Goal: Information Seeking & Learning: Learn about a topic

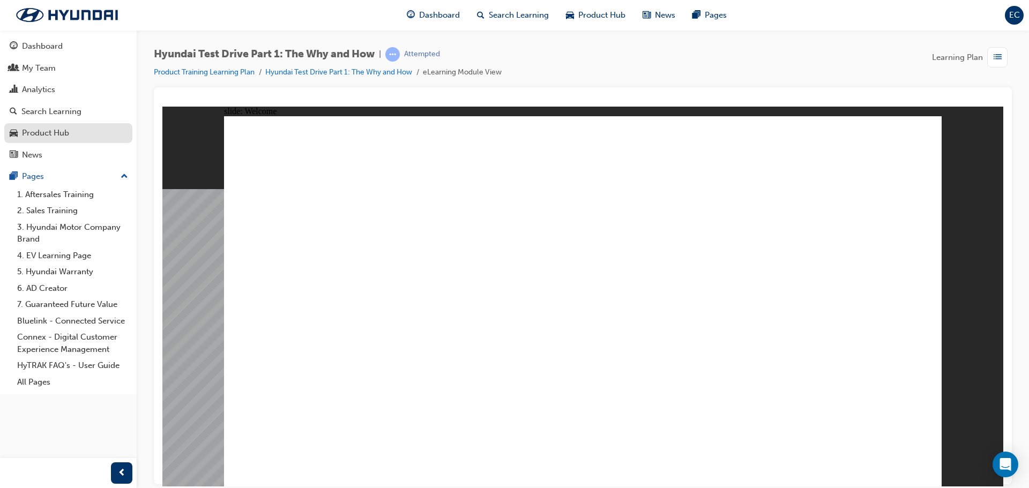
click at [54, 135] on div "Product Hub" at bounding box center [45, 133] width 47 height 12
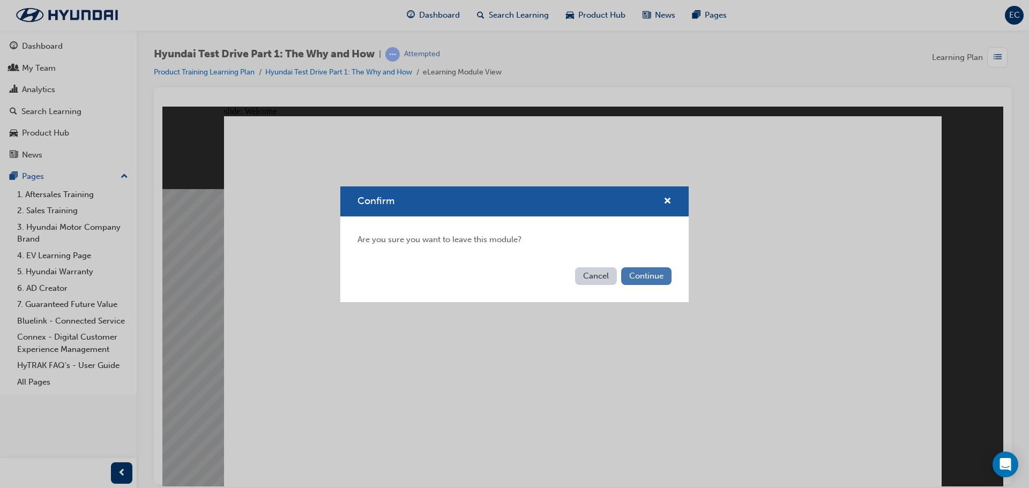
click at [638, 275] on button "Continue" at bounding box center [646, 276] width 50 height 18
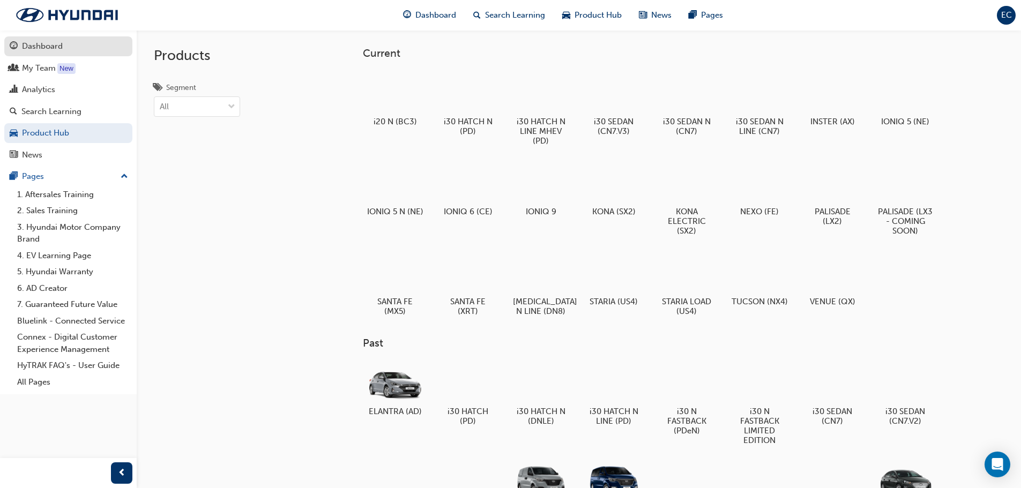
click at [38, 48] on div "Dashboard" at bounding box center [42, 46] width 41 height 12
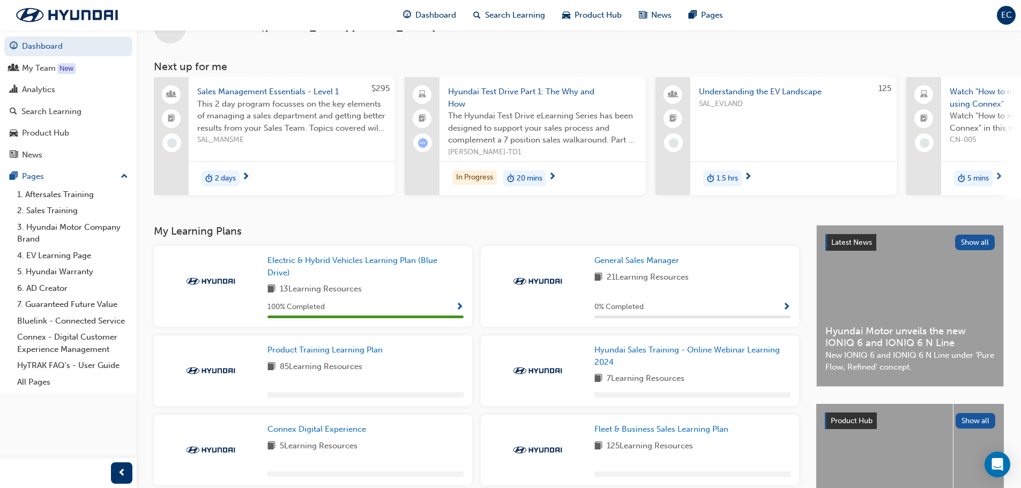
scroll to position [107, 0]
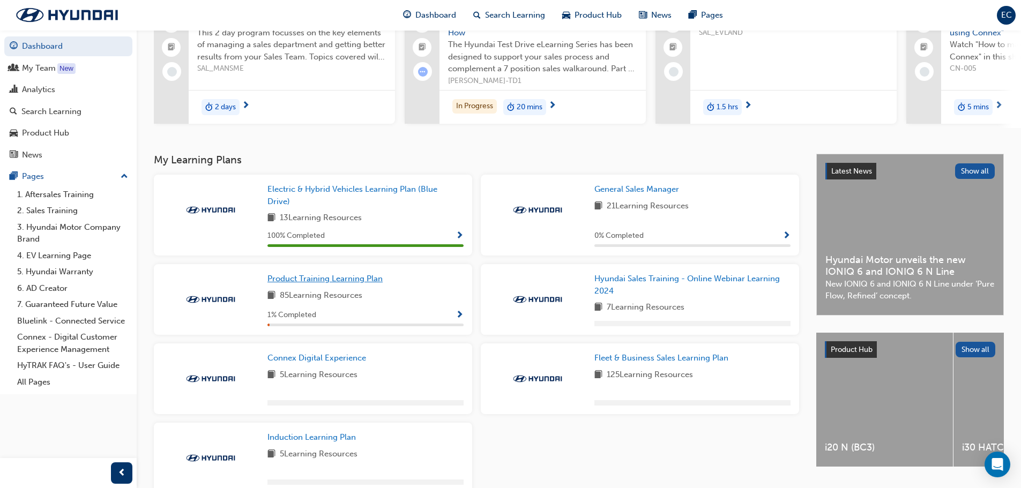
click at [356, 283] on span "Product Training Learning Plan" at bounding box center [324, 279] width 115 height 10
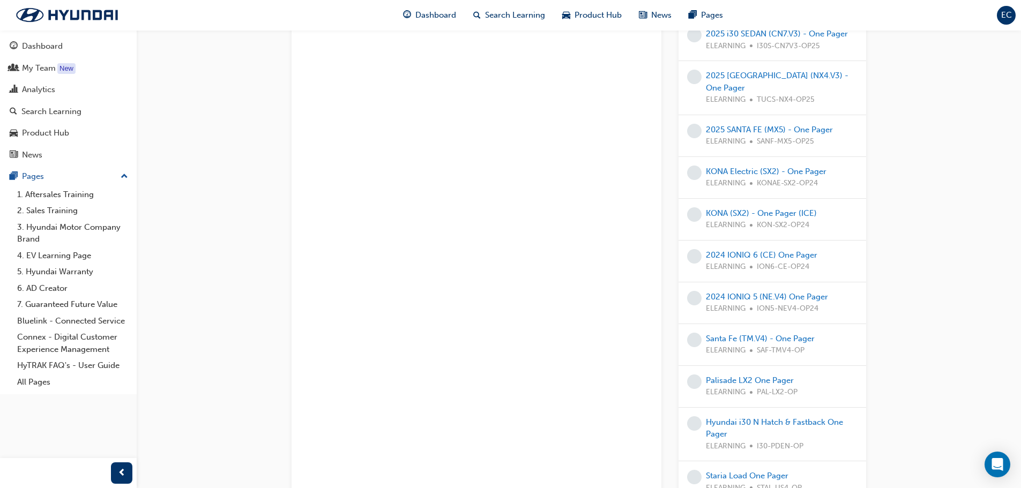
scroll to position [3553, 0]
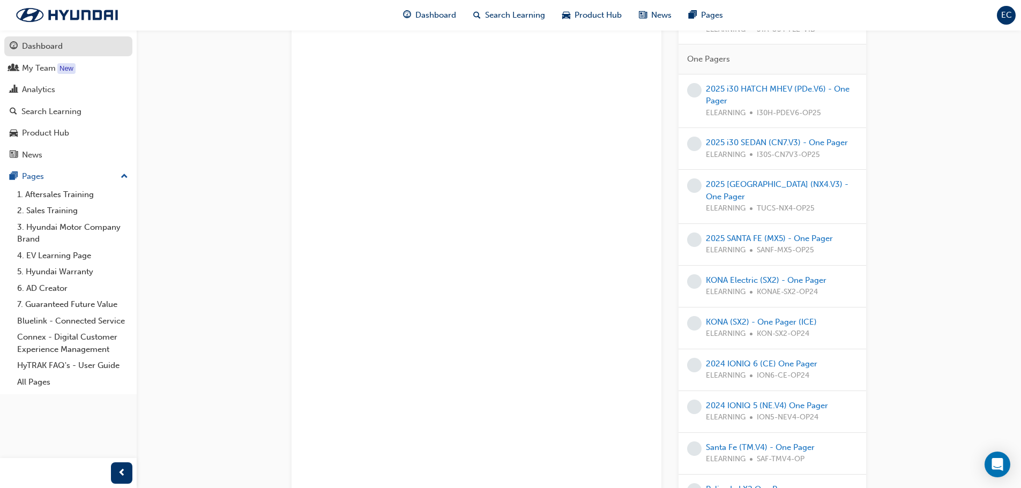
click at [35, 46] on div "Dashboard" at bounding box center [42, 46] width 41 height 12
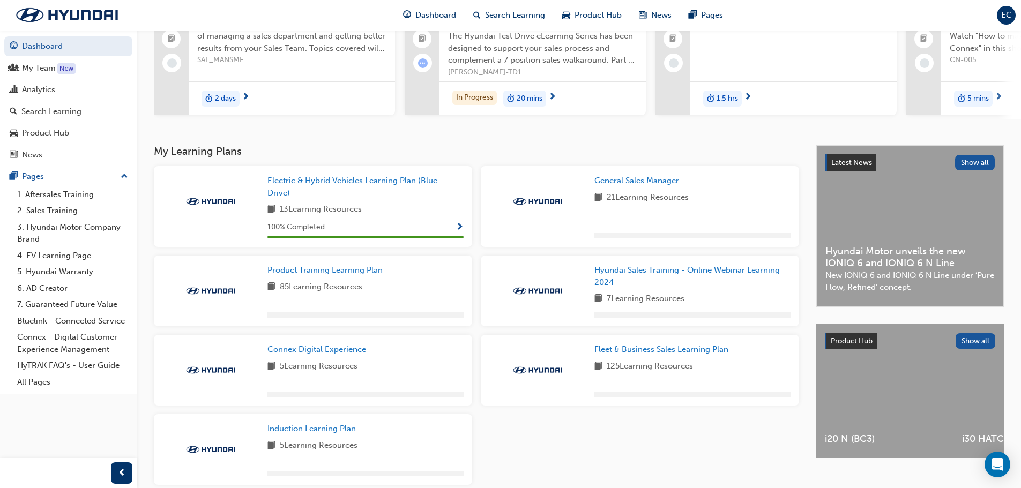
scroll to position [161, 0]
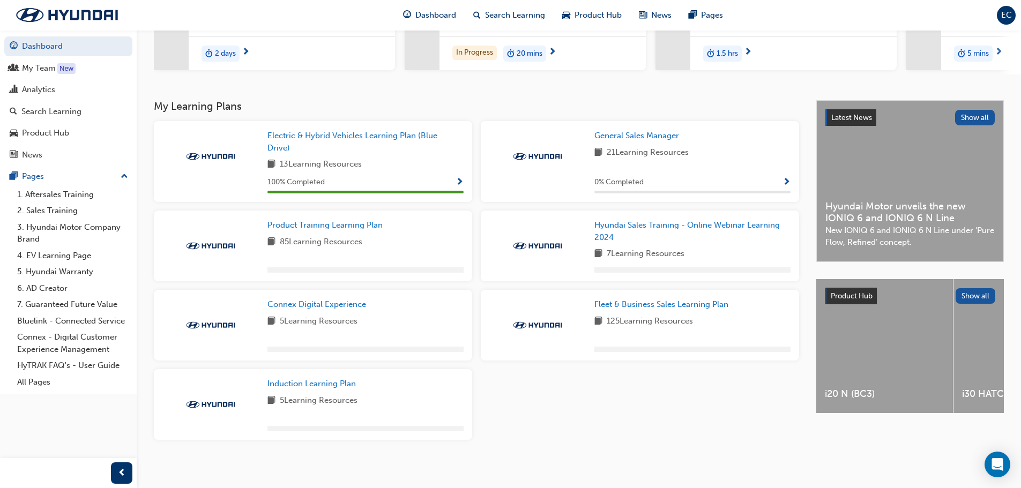
click at [334, 236] on div "Product Training Learning Plan 85 Learning Resources" at bounding box center [365, 246] width 196 height 54
click at [345, 228] on span "Product Training Learning Plan" at bounding box center [324, 225] width 115 height 10
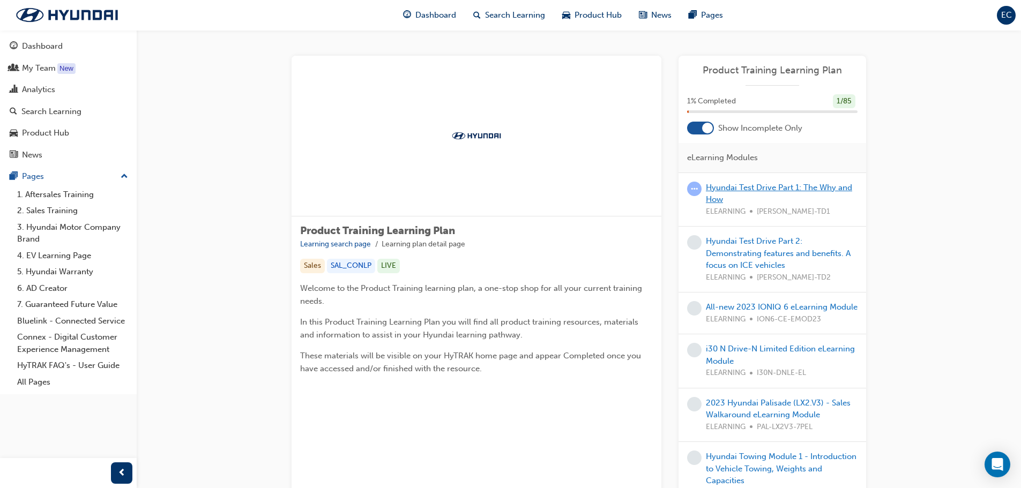
click at [748, 188] on link "Hyundai Test Drive Part 1: The Why and How" at bounding box center [779, 194] width 146 height 22
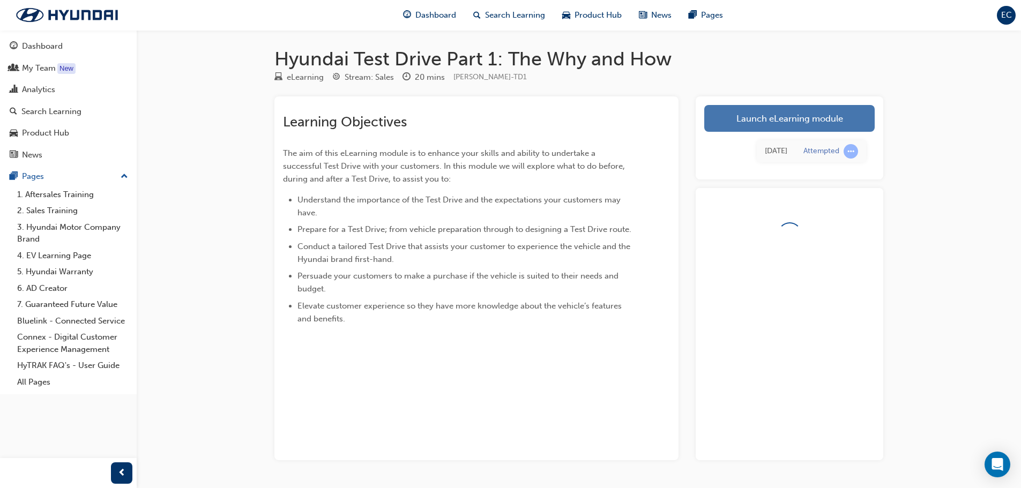
click at [779, 118] on link "Launch eLearning module" at bounding box center [789, 118] width 170 height 27
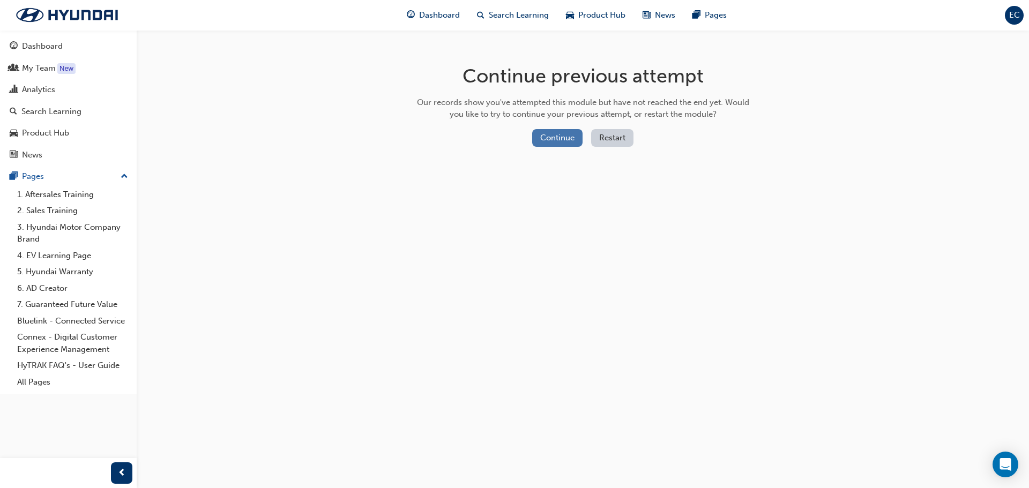
click at [571, 140] on button "Continue" at bounding box center [557, 138] width 50 height 18
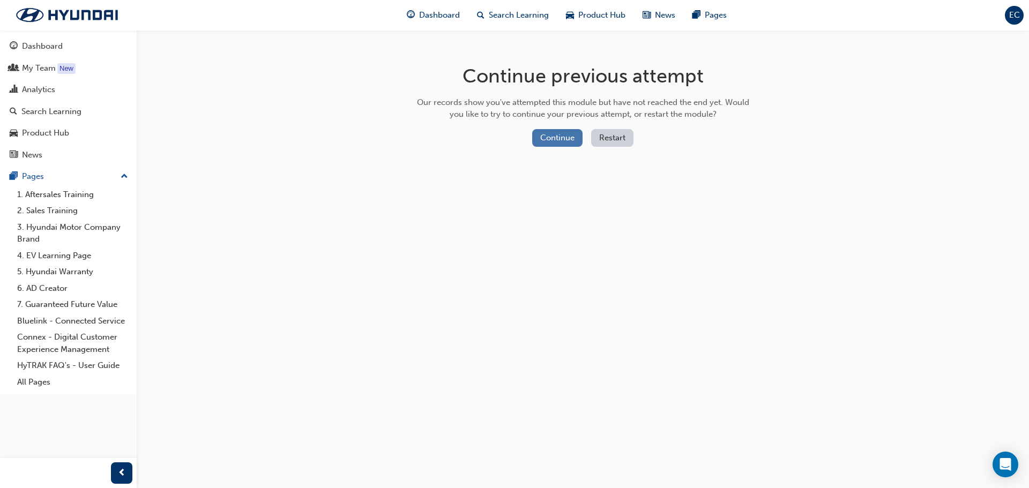
click at [561, 136] on button "Continue" at bounding box center [557, 138] width 50 height 18
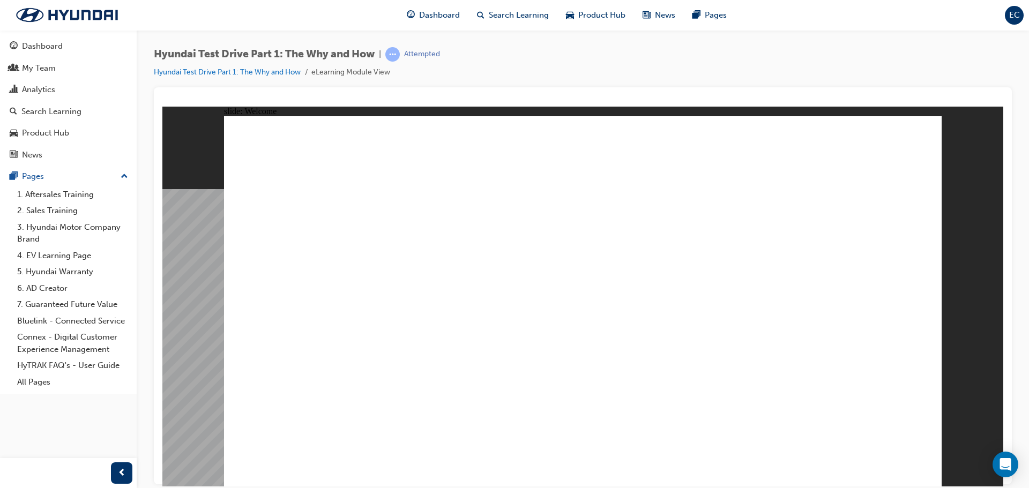
click at [63, 55] on link "Dashboard" at bounding box center [68, 46] width 128 height 20
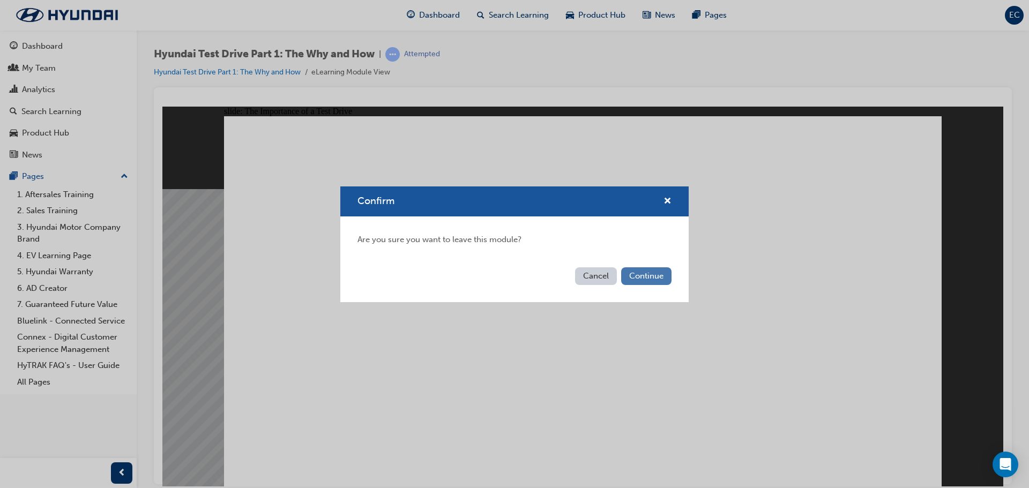
click at [650, 269] on button "Continue" at bounding box center [646, 276] width 50 height 18
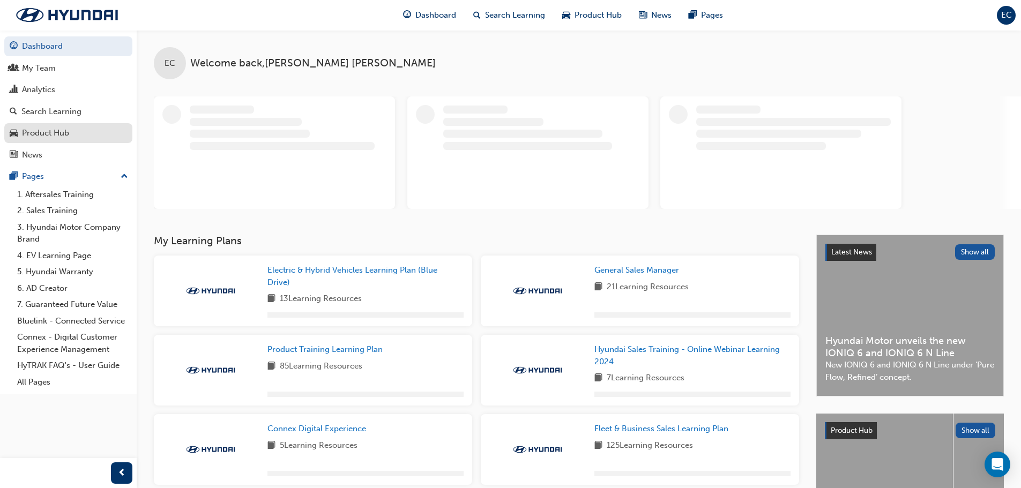
click at [73, 136] on div "Product Hub" at bounding box center [68, 132] width 117 height 13
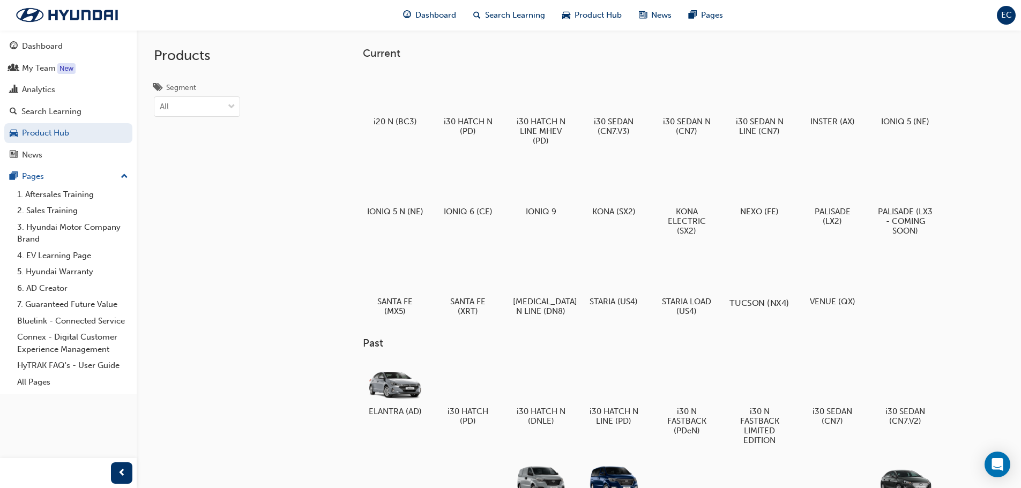
click at [754, 279] on div at bounding box center [758, 272] width 59 height 42
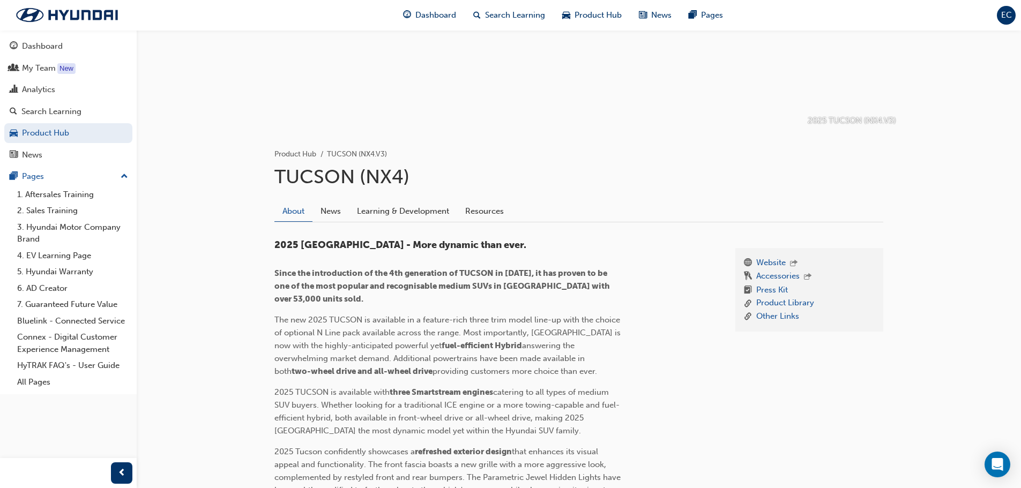
scroll to position [161, 0]
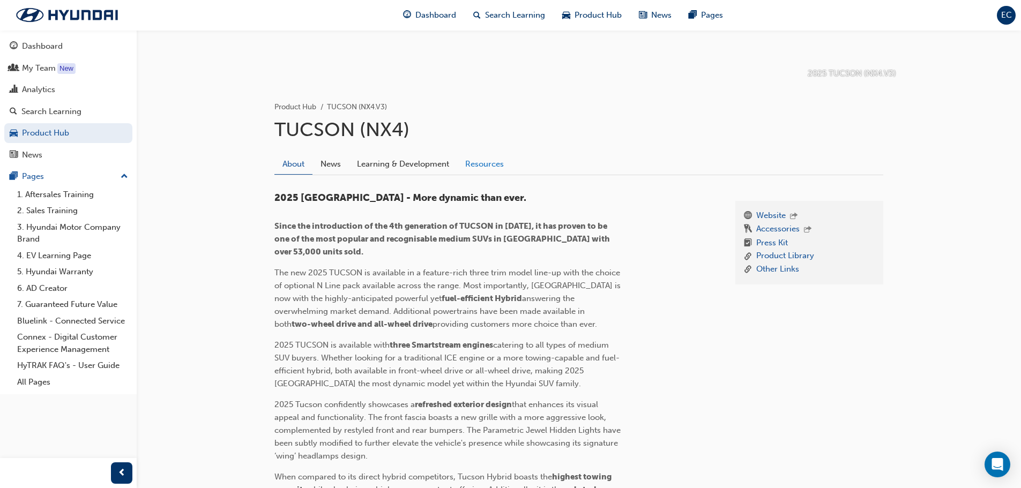
click at [476, 163] on link "Resources" at bounding box center [484, 164] width 55 height 20
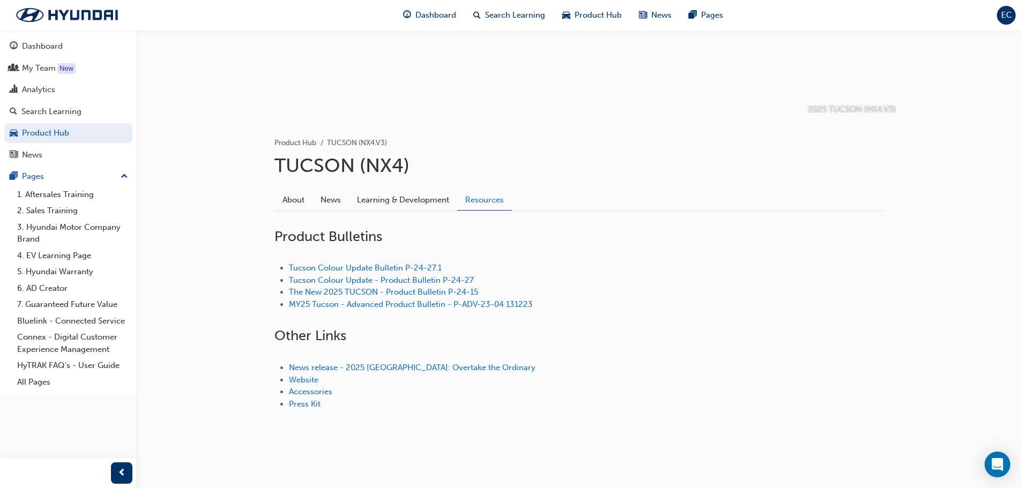
scroll to position [125, 0]
click at [353, 288] on link "The New 2025 TUCSON - Product Bulletin P-24-15" at bounding box center [383, 292] width 189 height 10
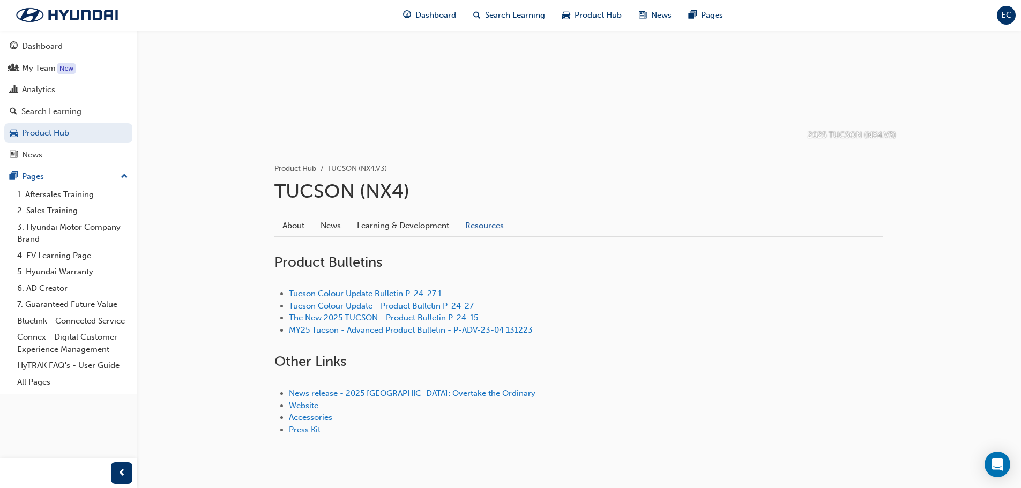
scroll to position [107, 0]
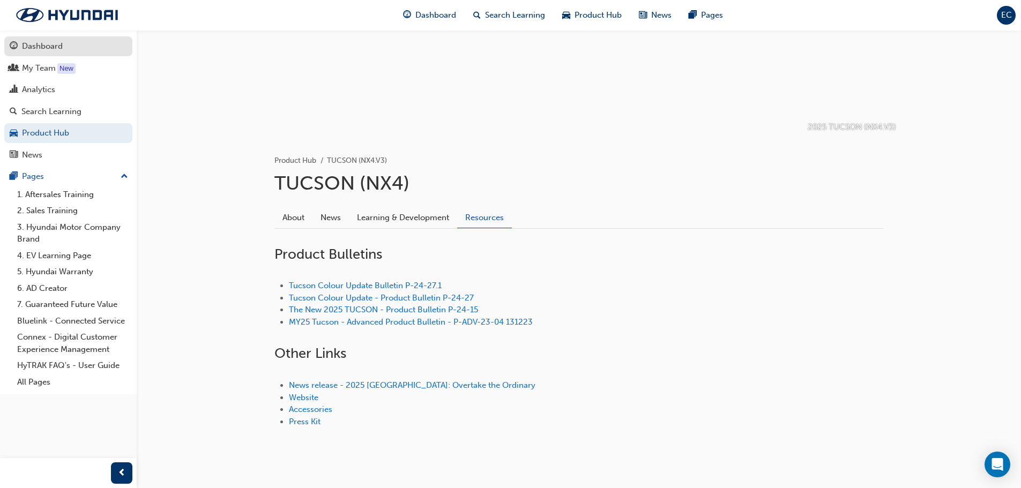
click at [78, 39] on link "Dashboard" at bounding box center [68, 46] width 128 height 20
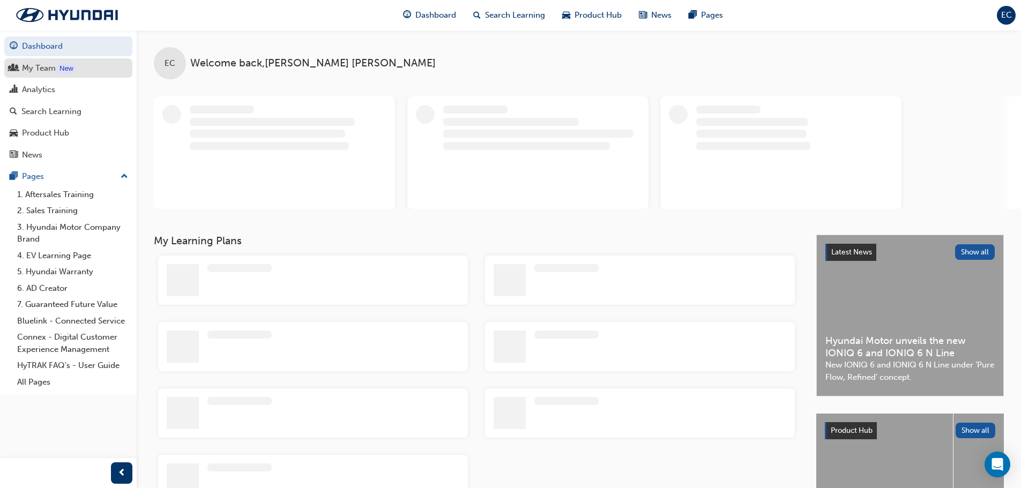
click at [89, 68] on div "My Team" at bounding box center [68, 68] width 117 height 13
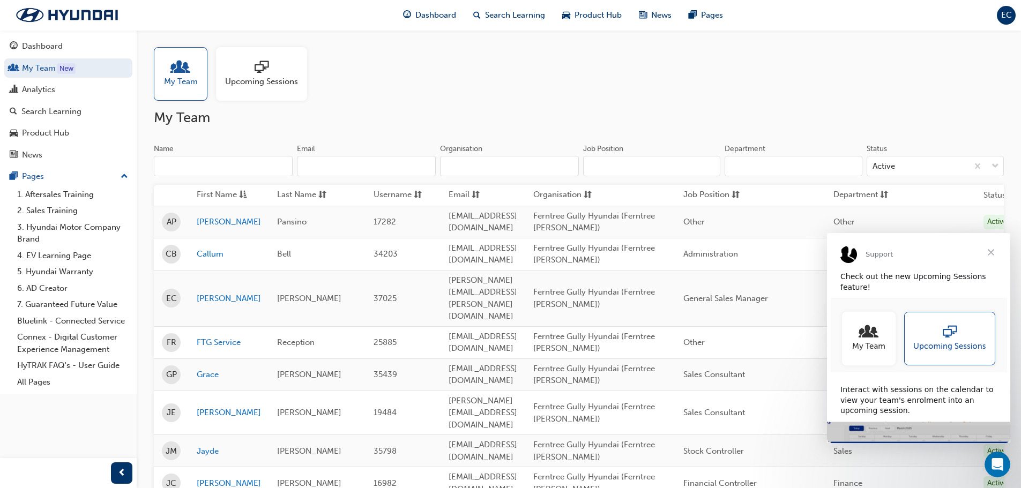
click at [999, 254] on span "Close" at bounding box center [990, 252] width 39 height 39
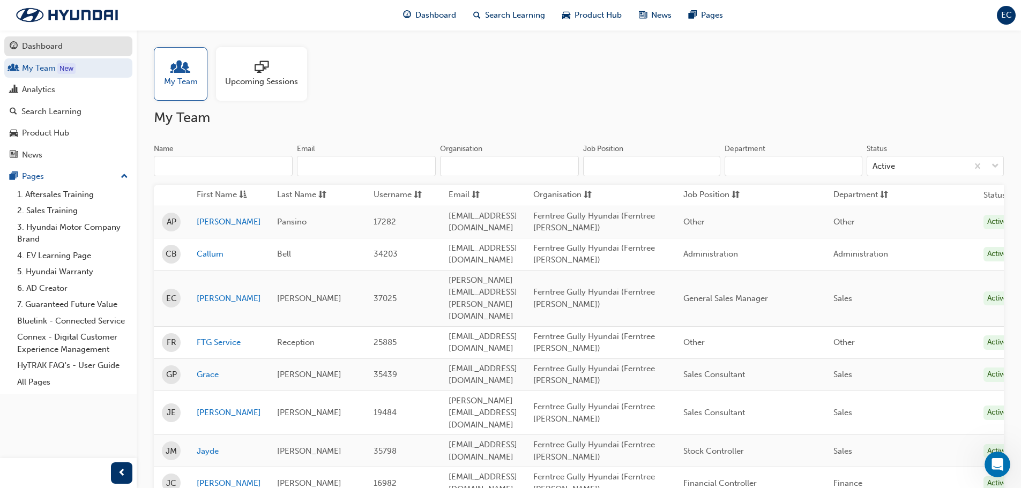
click at [96, 47] on div "Dashboard" at bounding box center [68, 46] width 117 height 13
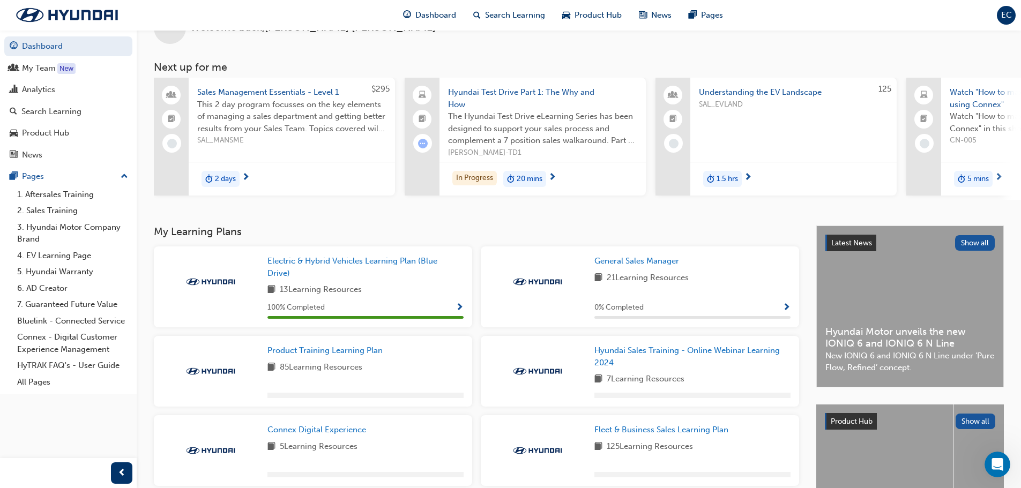
scroll to position [54, 0]
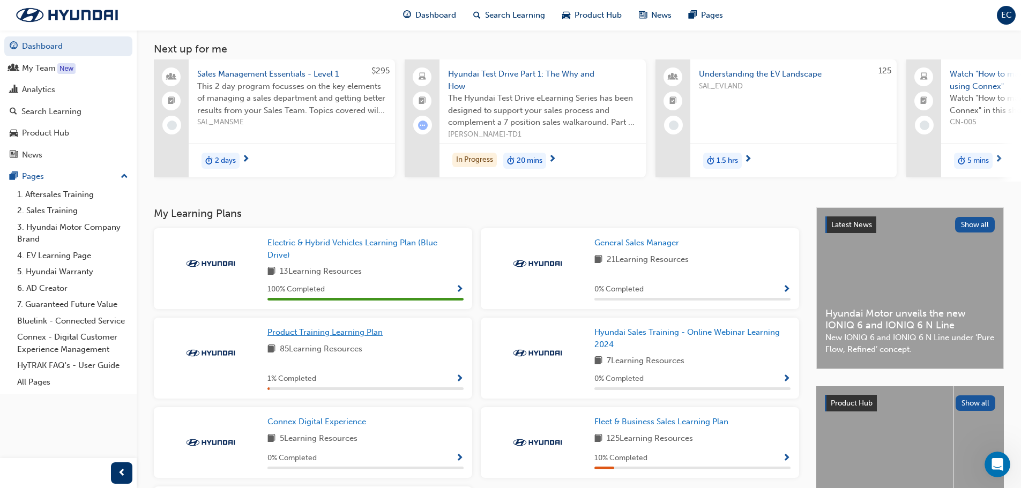
click at [359, 333] on span "Product Training Learning Plan" at bounding box center [324, 332] width 115 height 10
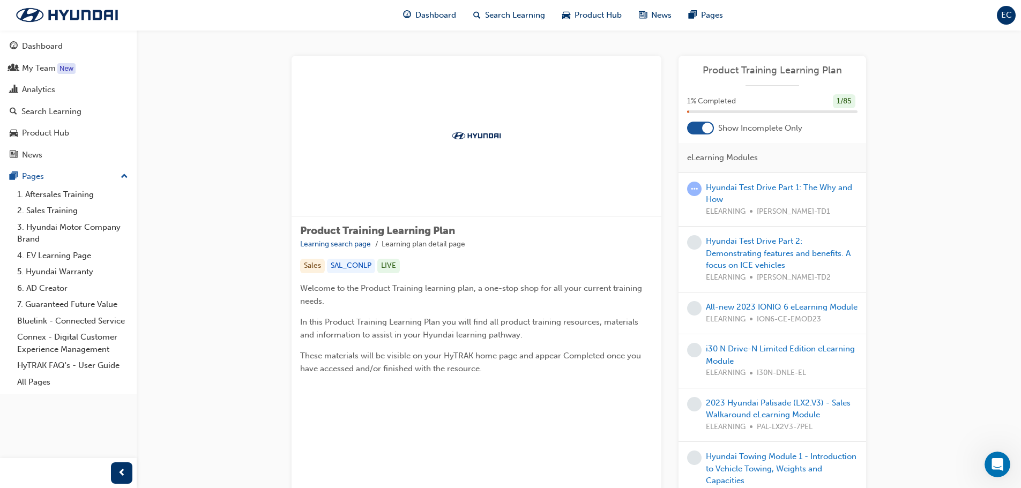
click at [744, 193] on div "Hyundai Test Drive Part 1: The Why and How ELEARNING [PERSON_NAME]-TD1" at bounding box center [782, 200] width 152 height 36
click at [747, 190] on link "Hyundai Test Drive Part 1: The Why and How" at bounding box center [779, 194] width 146 height 22
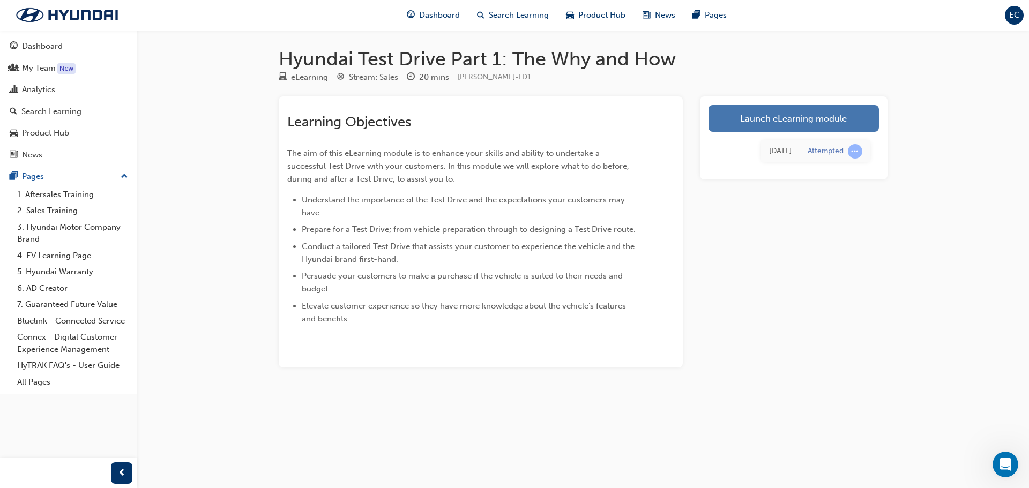
click at [856, 114] on link "Launch eLearning module" at bounding box center [793, 118] width 170 height 27
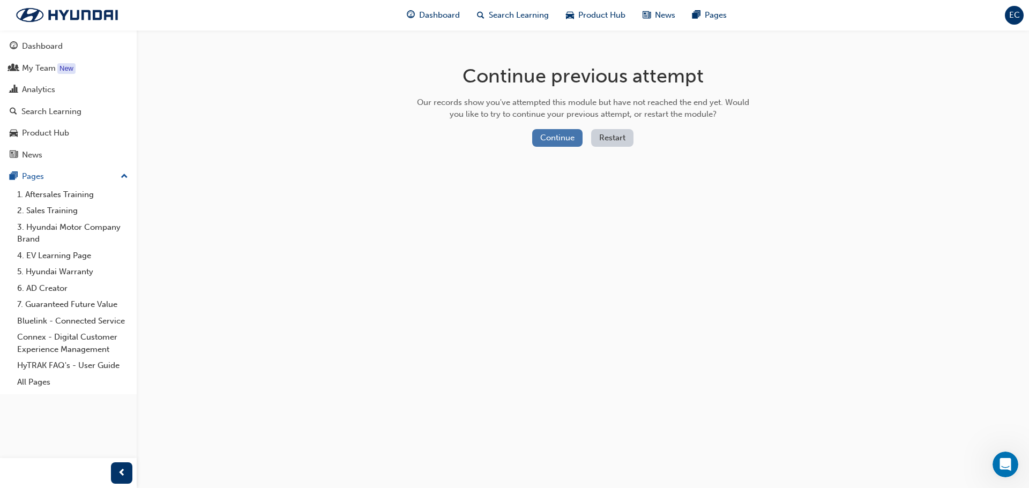
click at [570, 143] on button "Continue" at bounding box center [557, 138] width 50 height 18
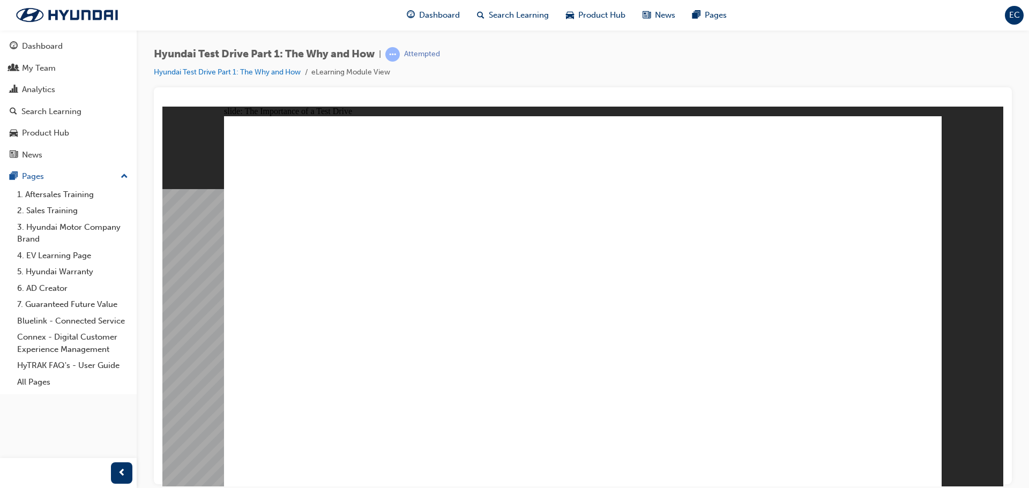
drag, startPoint x: 240, startPoint y: 376, endPoint x: 252, endPoint y: 368, distance: 14.7
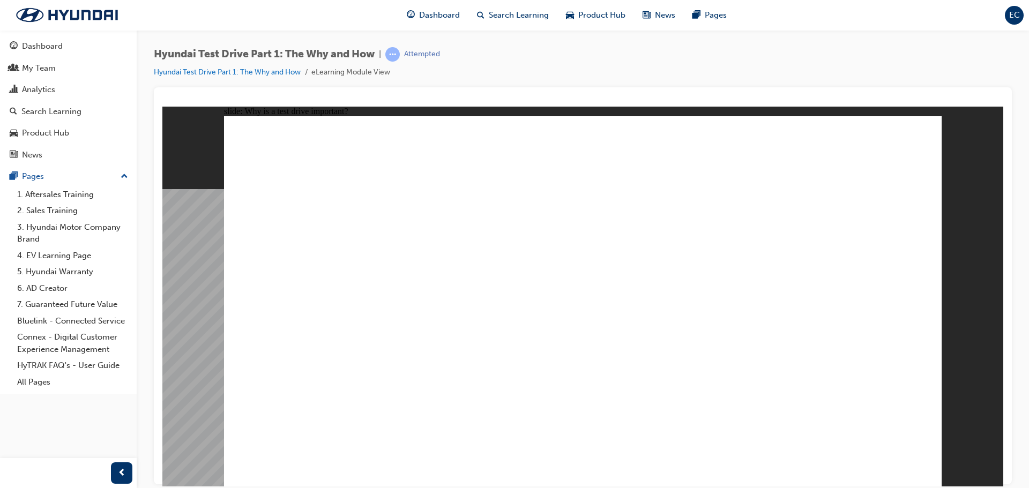
drag, startPoint x: 335, startPoint y: 371, endPoint x: 343, endPoint y: 373, distance: 9.0
drag, startPoint x: 349, startPoint y: 374, endPoint x: 358, endPoint y: 370, distance: 10.1
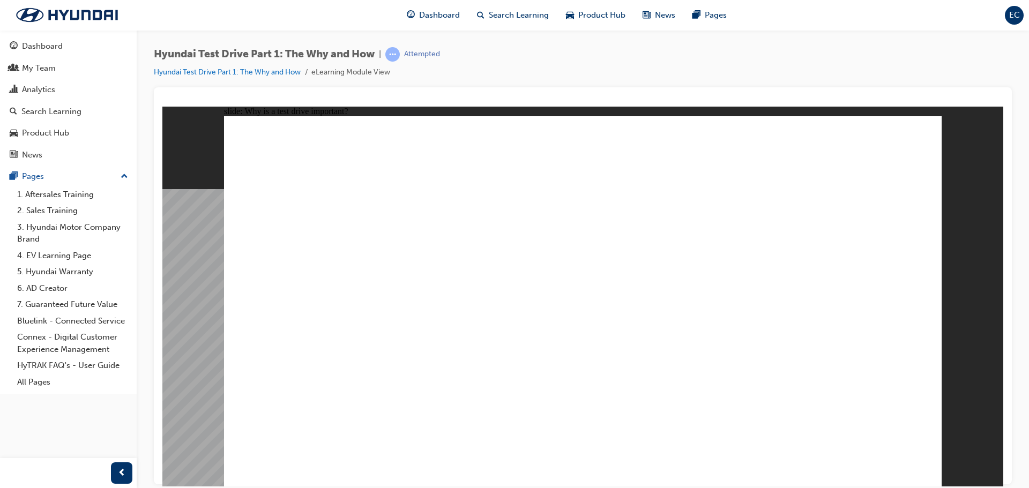
drag, startPoint x: 358, startPoint y: 370, endPoint x: 365, endPoint y: 369, distance: 7.6
drag, startPoint x: 368, startPoint y: 367, endPoint x: 395, endPoint y: 367, distance: 27.3
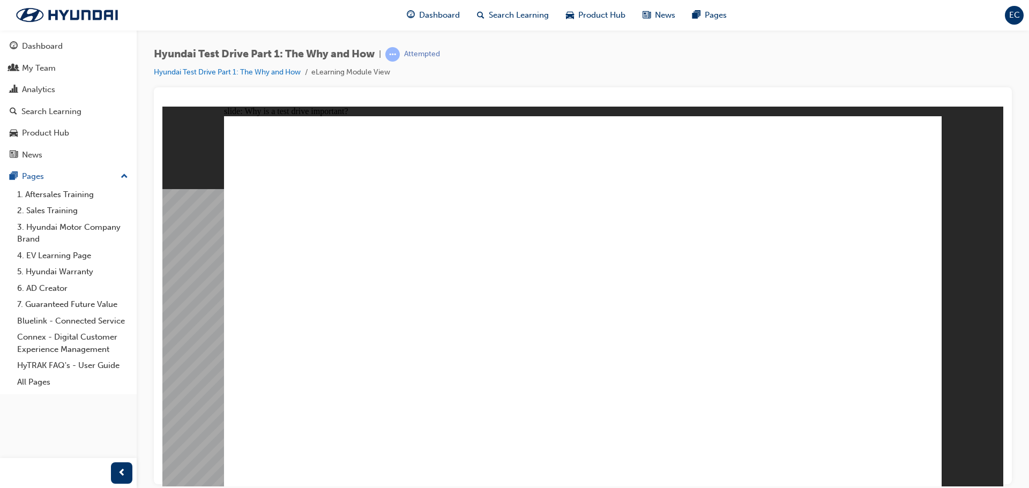
drag, startPoint x: 395, startPoint y: 367, endPoint x: 415, endPoint y: 372, distance: 20.9
drag, startPoint x: 415, startPoint y: 372, endPoint x: 422, endPoint y: 375, distance: 7.7
drag, startPoint x: 424, startPoint y: 374, endPoint x: 437, endPoint y: 370, distance: 13.6
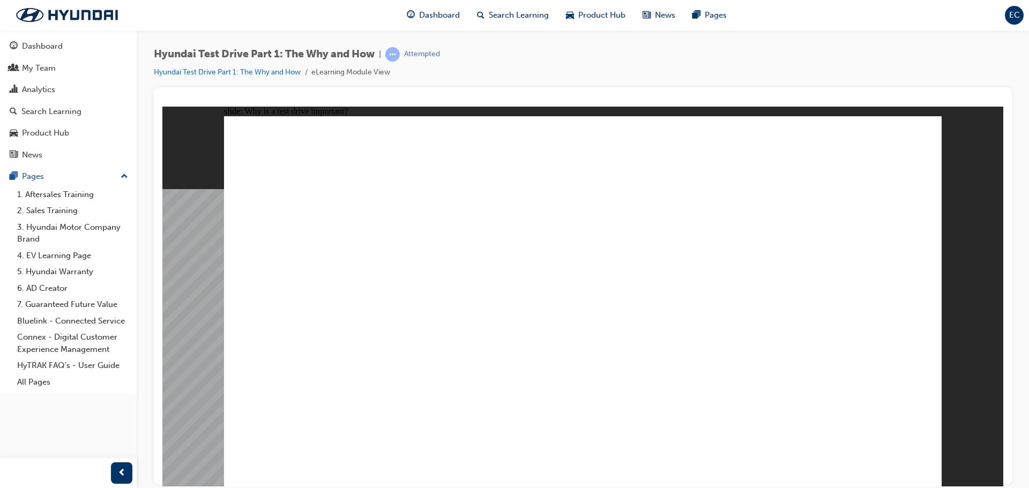
drag, startPoint x: 439, startPoint y: 370, endPoint x: 451, endPoint y: 376, distance: 13.7
drag, startPoint x: 735, startPoint y: 264, endPoint x: 565, endPoint y: 274, distance: 170.2
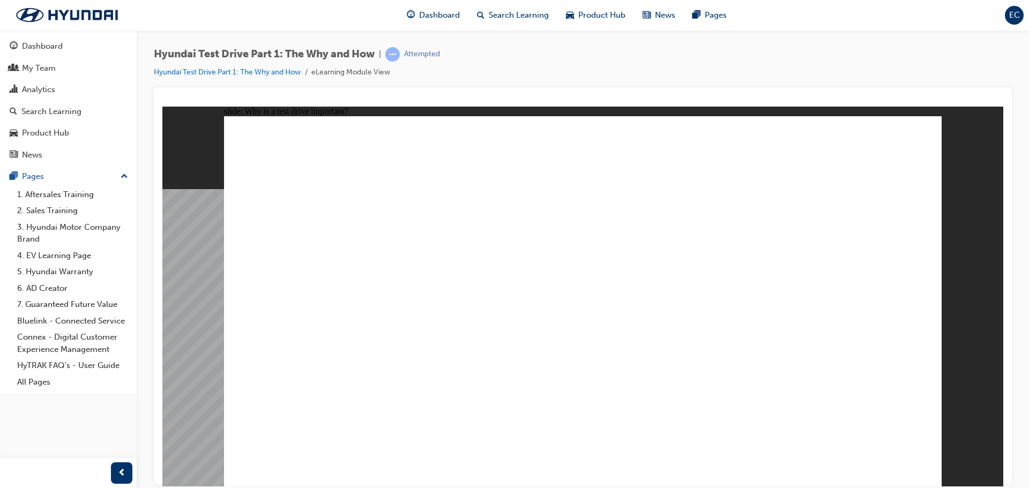
drag, startPoint x: 564, startPoint y: 275, endPoint x: 558, endPoint y: 278, distance: 5.8
drag, startPoint x: 523, startPoint y: 275, endPoint x: 448, endPoint y: 296, distance: 77.5
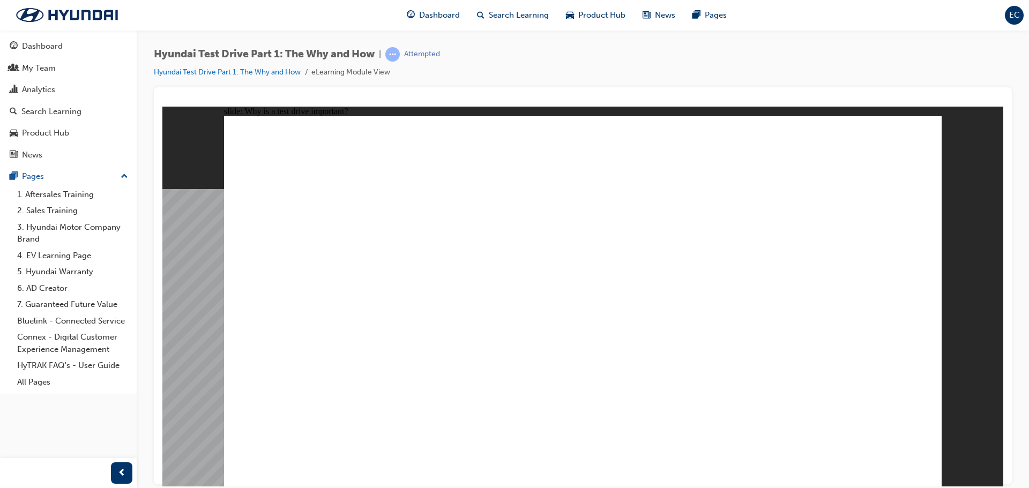
drag, startPoint x: 254, startPoint y: 376, endPoint x: 482, endPoint y: 376, distance: 228.2
drag, startPoint x: 248, startPoint y: 372, endPoint x: 309, endPoint y: 372, distance: 61.1
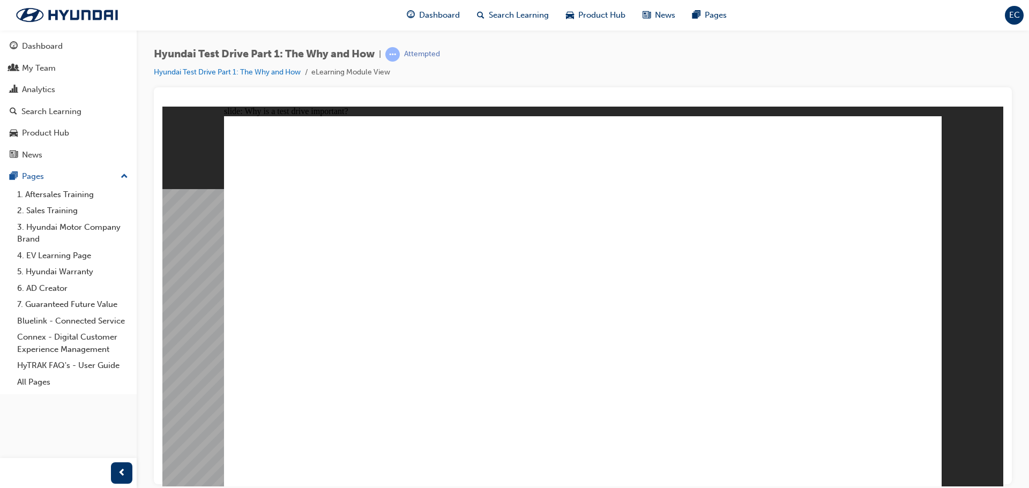
drag, startPoint x: 398, startPoint y: 381, endPoint x: 415, endPoint y: 378, distance: 17.0
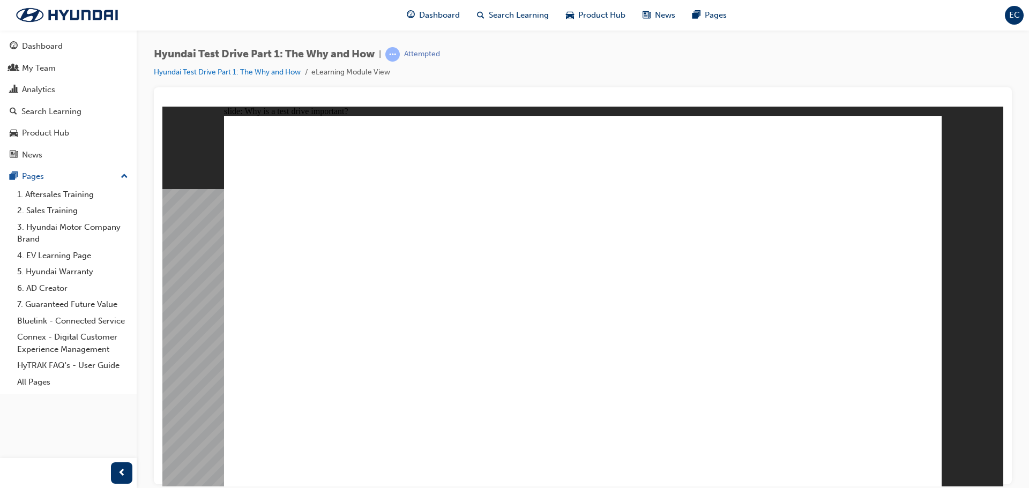
drag, startPoint x: 282, startPoint y: 395, endPoint x: 323, endPoint y: 395, distance: 40.7
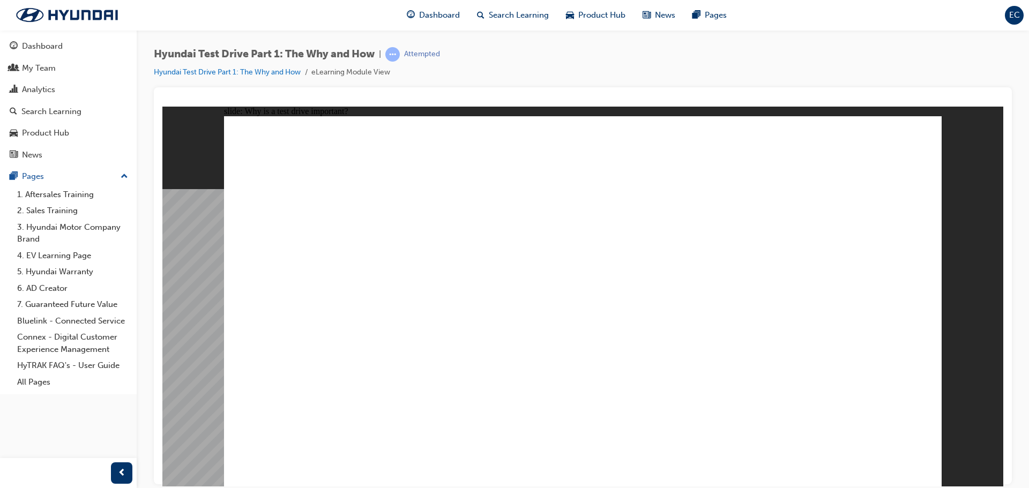
drag, startPoint x: 791, startPoint y: 214, endPoint x: 800, endPoint y: 215, distance: 9.2
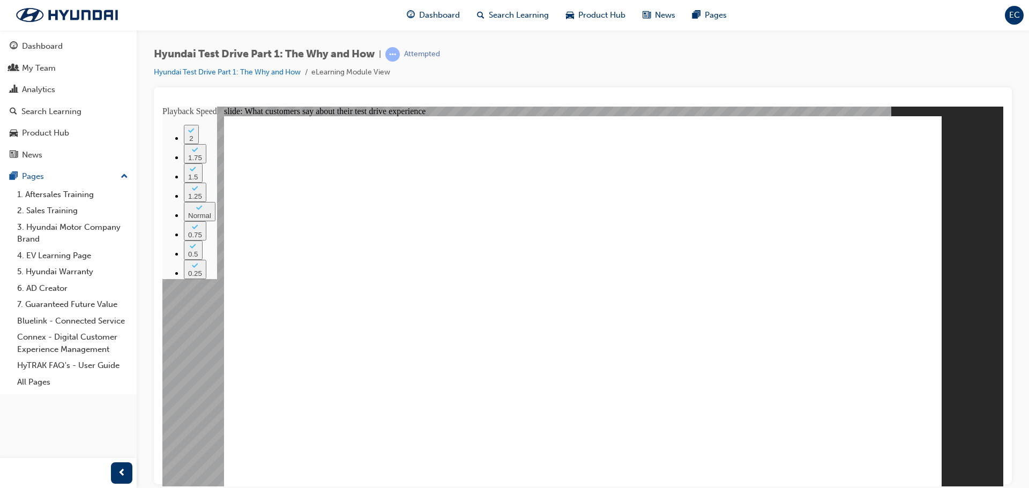
type input "2"
type input "274"
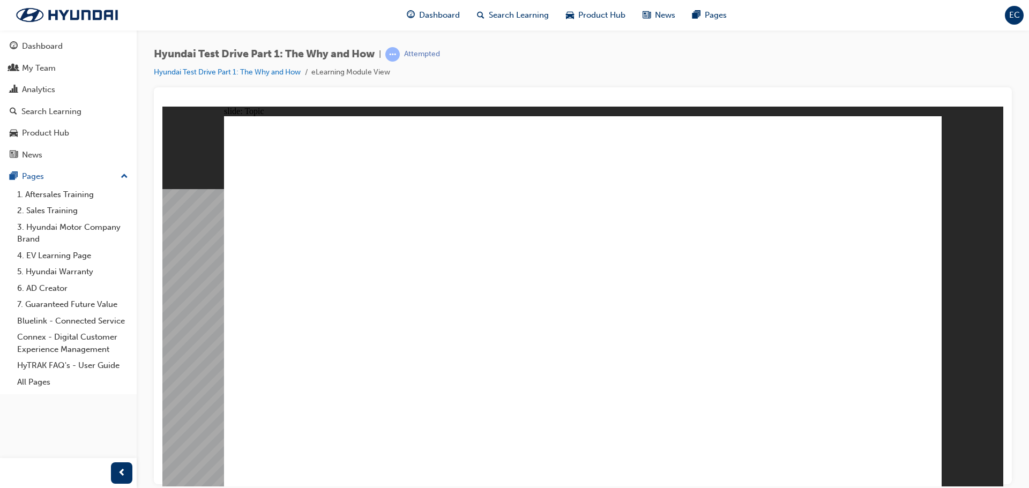
drag, startPoint x: 536, startPoint y: 230, endPoint x: 546, endPoint y: 230, distance: 10.7
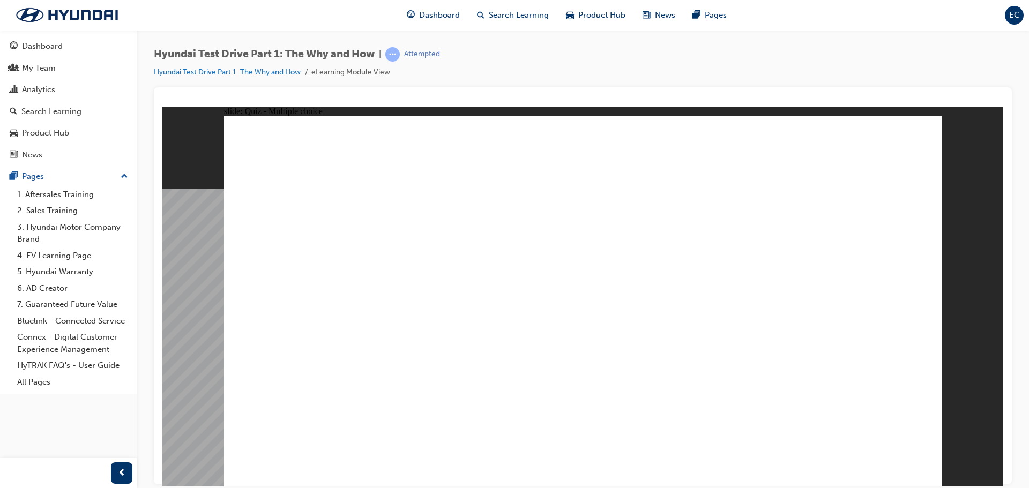
checkbox input "true"
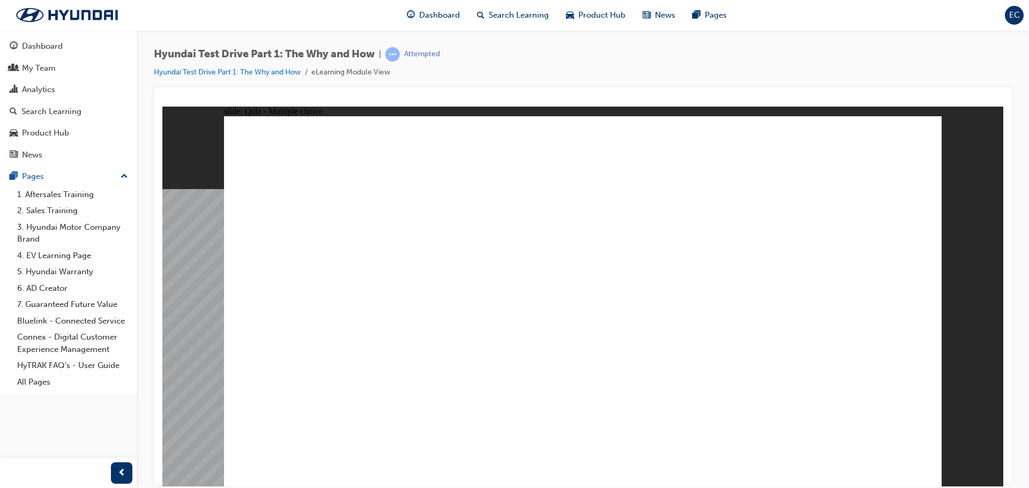
drag, startPoint x: 658, startPoint y: 239, endPoint x: 376, endPoint y: 369, distance: 310.2
drag, startPoint x: 417, startPoint y: 232, endPoint x: 386, endPoint y: 345, distance: 117.2
drag, startPoint x: 293, startPoint y: 235, endPoint x: 401, endPoint y: 357, distance: 163.2
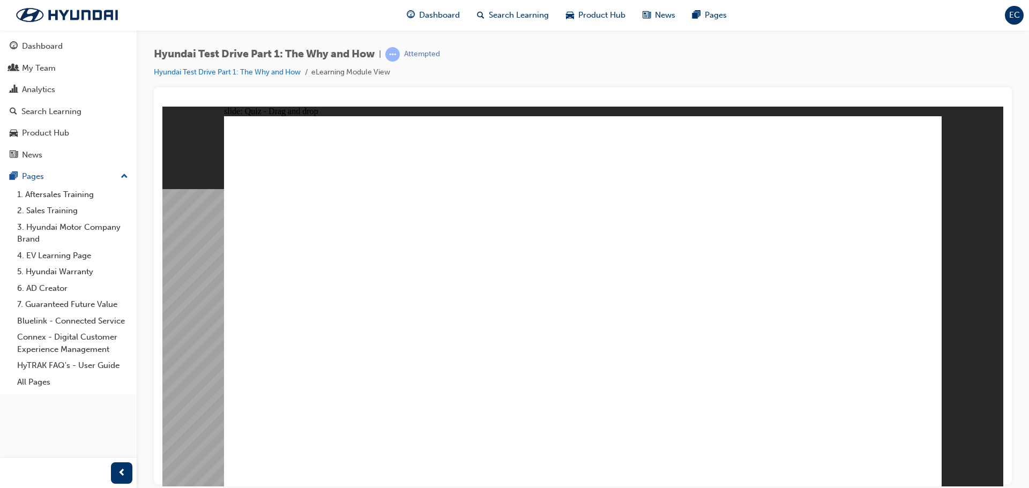
drag, startPoint x: 307, startPoint y: 226, endPoint x: 654, endPoint y: 365, distance: 373.9
drag, startPoint x: 356, startPoint y: 245, endPoint x: 777, endPoint y: 371, distance: 439.7
drag, startPoint x: 527, startPoint y: 275, endPoint x: 786, endPoint y: 379, distance: 279.4
drag, startPoint x: 591, startPoint y: 257, endPoint x: 592, endPoint y: 378, distance: 120.5
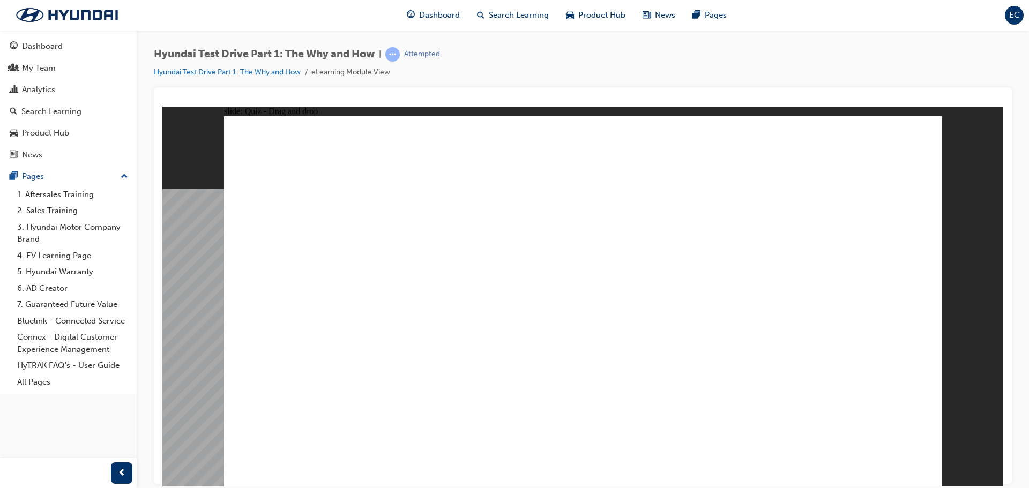
drag, startPoint x: 828, startPoint y: 238, endPoint x: 480, endPoint y: 306, distance: 354.7
drag, startPoint x: 826, startPoint y: 279, endPoint x: 406, endPoint y: 350, distance: 426.0
drag, startPoint x: 738, startPoint y: 220, endPoint x: 572, endPoint y: 355, distance: 213.3
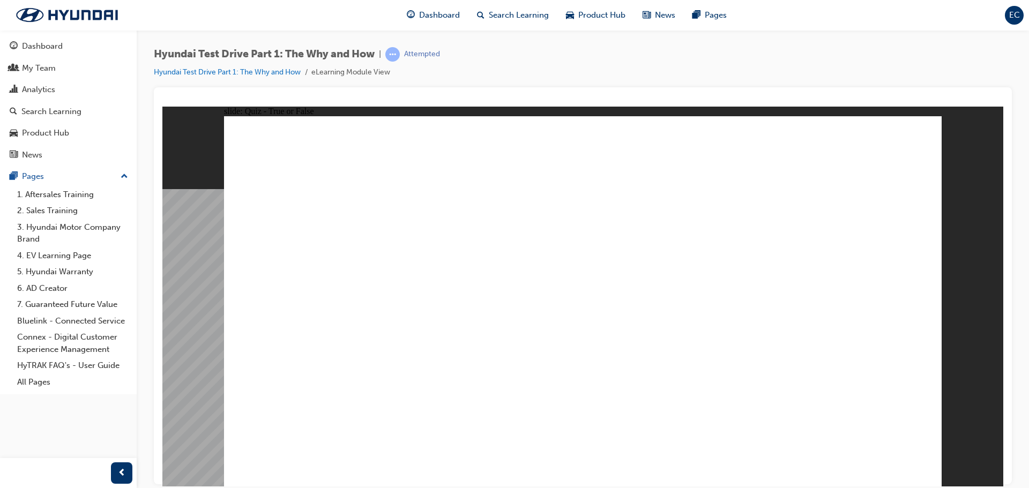
drag, startPoint x: 505, startPoint y: 348, endPoint x: 527, endPoint y: 342, distance: 23.1
radio input "true"
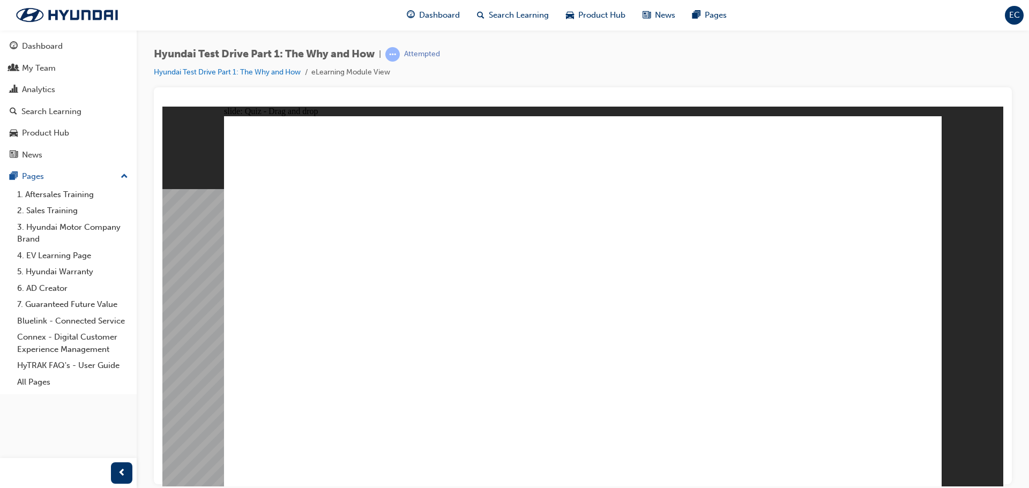
drag, startPoint x: 422, startPoint y: 242, endPoint x: 694, endPoint y: 352, distance: 293.7
drag, startPoint x: 768, startPoint y: 238, endPoint x: 309, endPoint y: 320, distance: 467.0
drag, startPoint x: 319, startPoint y: 239, endPoint x: 455, endPoint y: 334, distance: 166.3
drag, startPoint x: 530, startPoint y: 248, endPoint x: 529, endPoint y: 325, distance: 77.2
drag, startPoint x: 656, startPoint y: 249, endPoint x: 766, endPoint y: 332, distance: 138.4
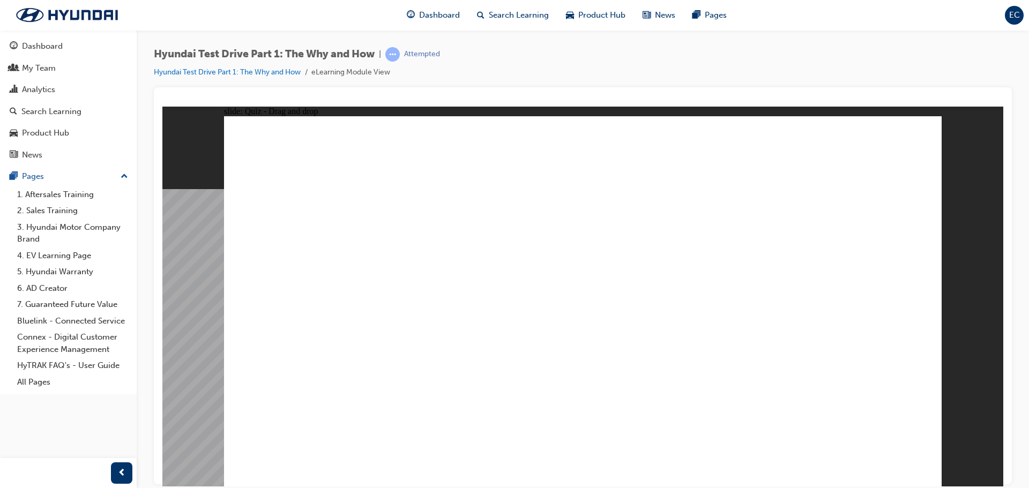
drag, startPoint x: 864, startPoint y: 251, endPoint x: 381, endPoint y: 363, distance: 495.7
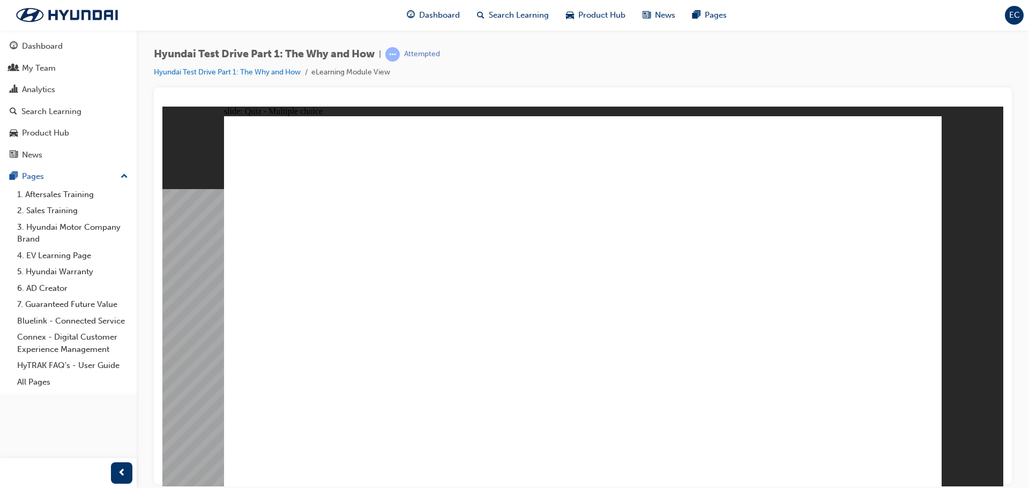
radio input "true"
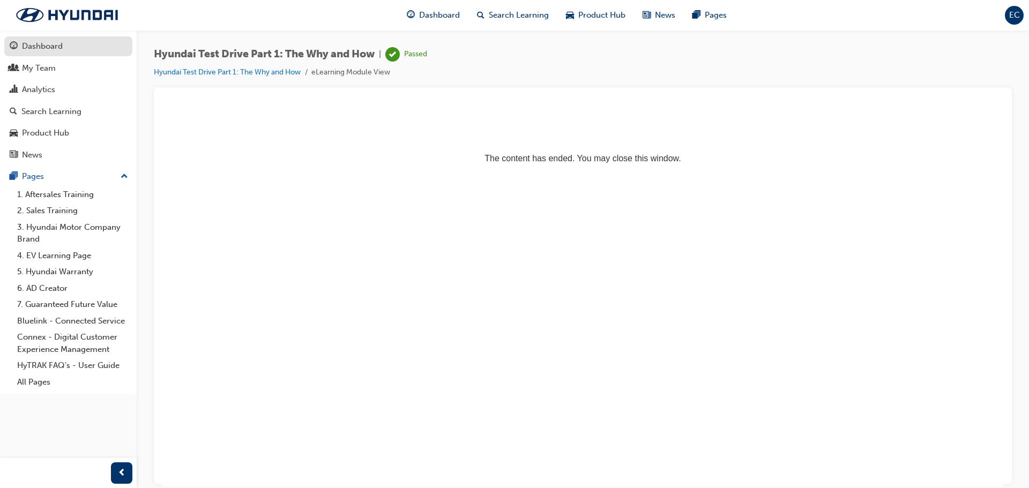
click at [104, 46] on div "Dashboard" at bounding box center [68, 46] width 117 height 13
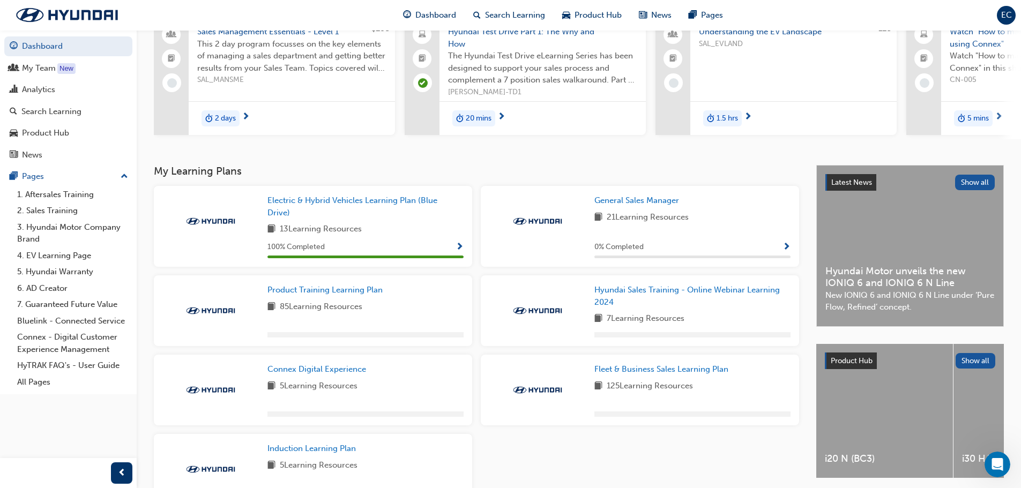
scroll to position [169, 0]
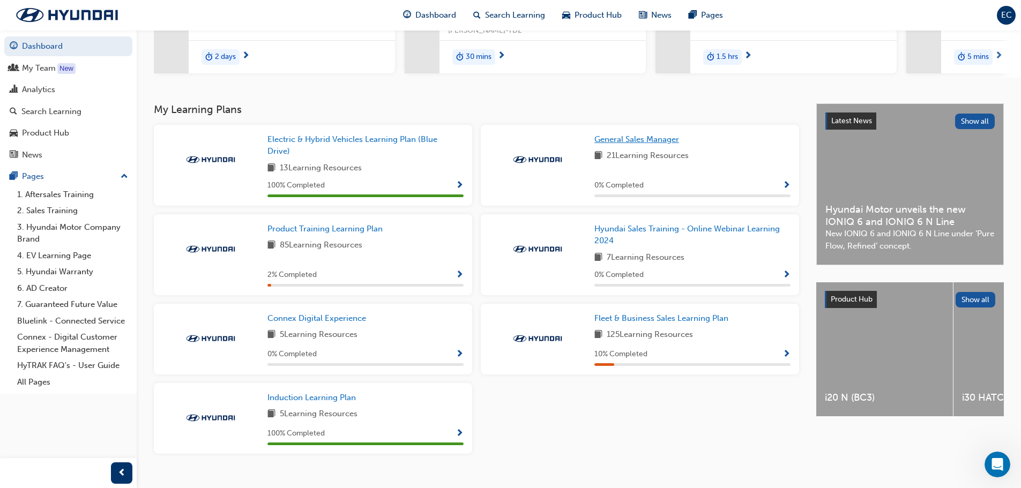
drag, startPoint x: 649, startPoint y: 130, endPoint x: 686, endPoint y: 135, distance: 37.4
click at [649, 130] on div "General Sales Manager 21 Learning Resources 0 % Completed" at bounding box center [640, 165] width 318 height 81
click at [640, 144] on span "General Sales Manager" at bounding box center [636, 139] width 85 height 10
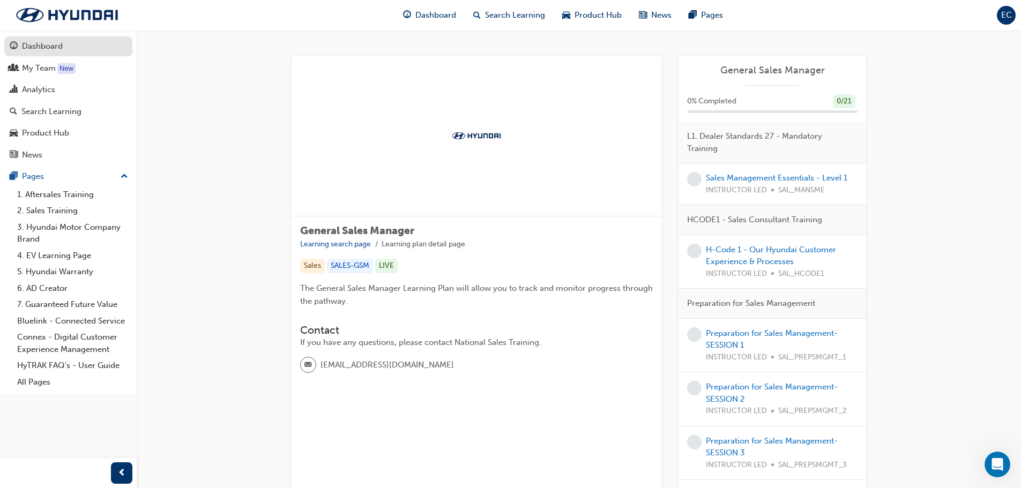
click at [47, 46] on div "Dashboard" at bounding box center [42, 46] width 41 height 12
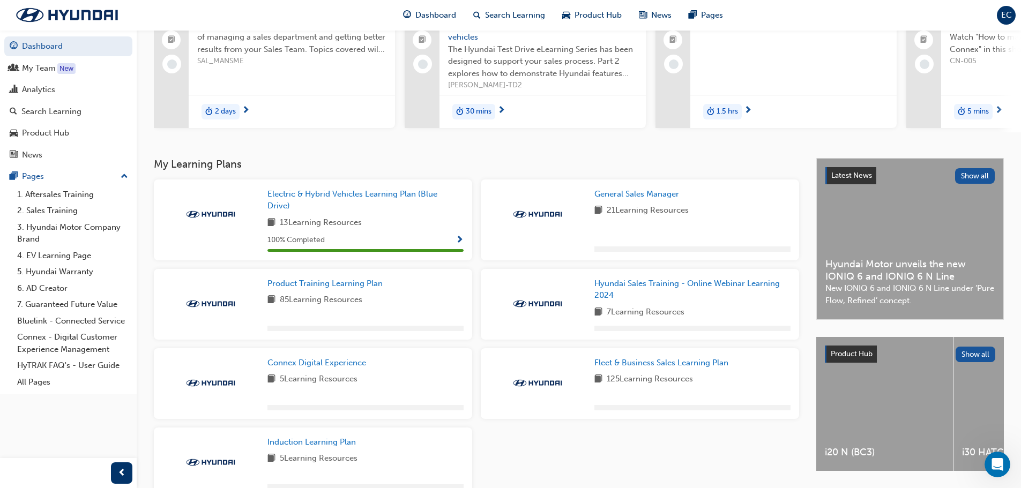
scroll to position [182, 0]
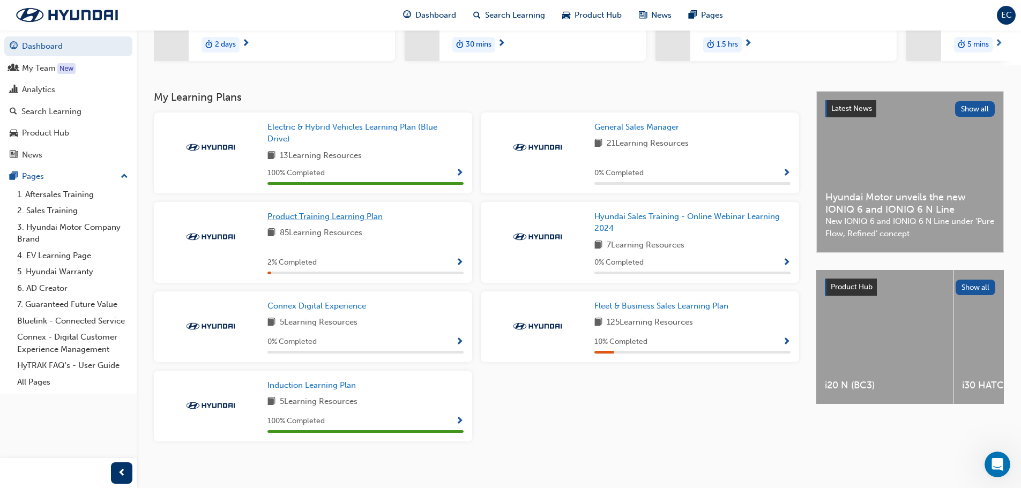
click at [338, 219] on span "Product Training Learning Plan" at bounding box center [324, 217] width 115 height 10
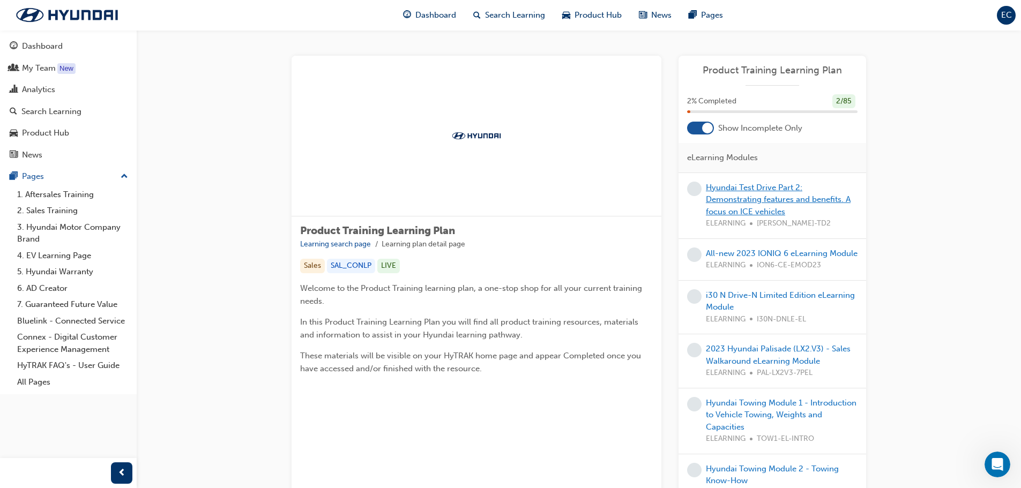
click at [758, 212] on link "Hyundai Test Drive Part 2: Demonstrating features and benefits. A focus on ICE …" at bounding box center [778, 200] width 145 height 34
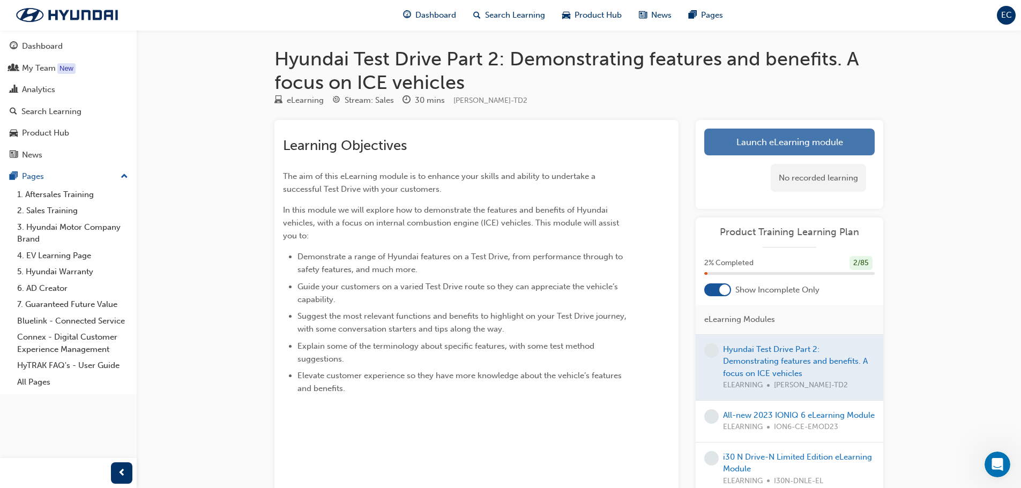
click at [789, 139] on link "Launch eLearning module" at bounding box center [789, 142] width 170 height 27
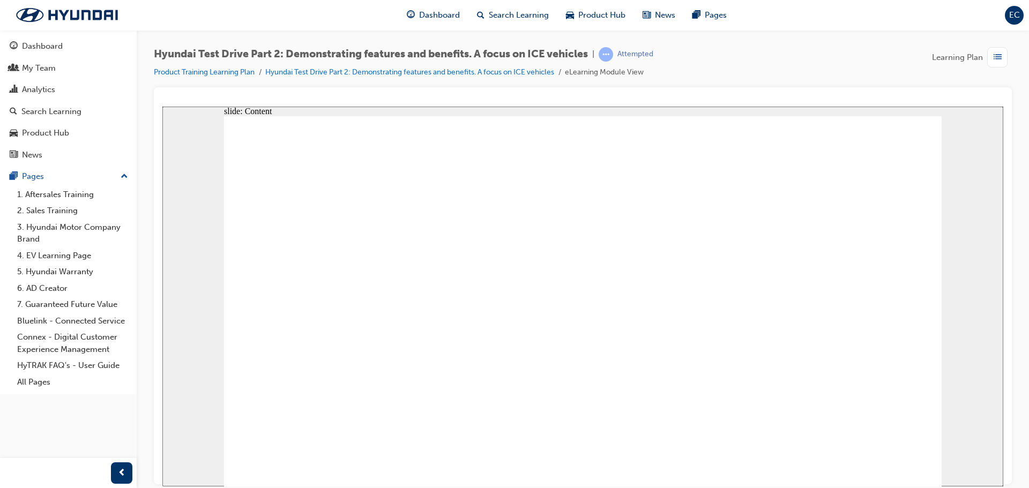
drag, startPoint x: 420, startPoint y: 330, endPoint x: 413, endPoint y: 358, distance: 28.7
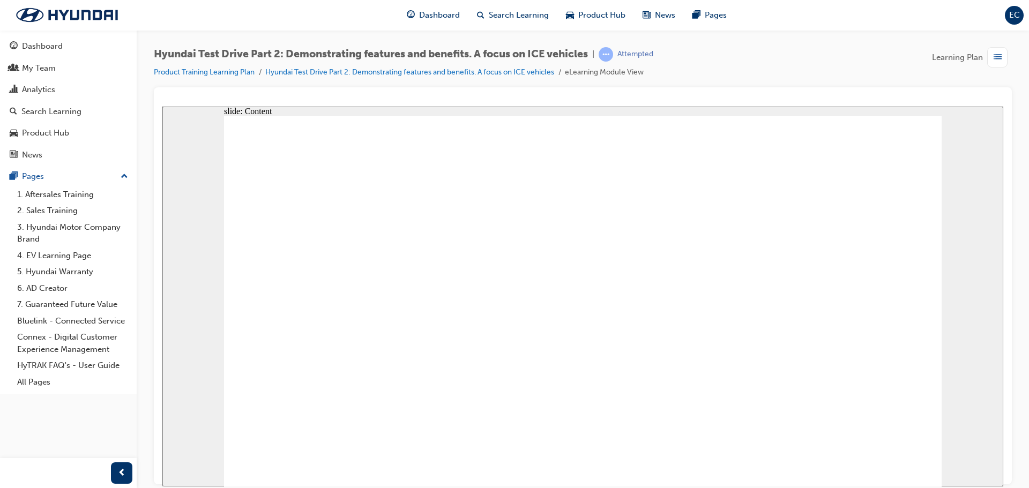
drag, startPoint x: 411, startPoint y: 374, endPoint x: 478, endPoint y: 366, distance: 68.0
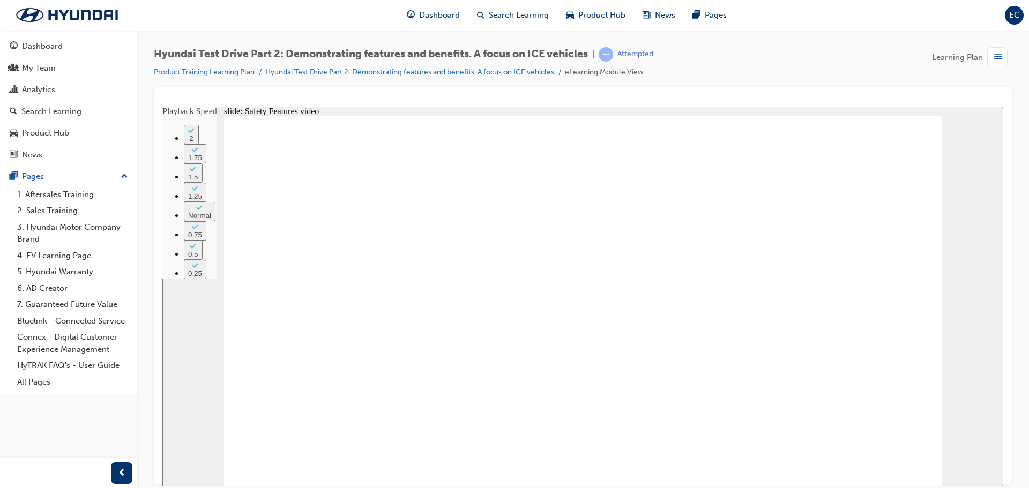
type input "221"
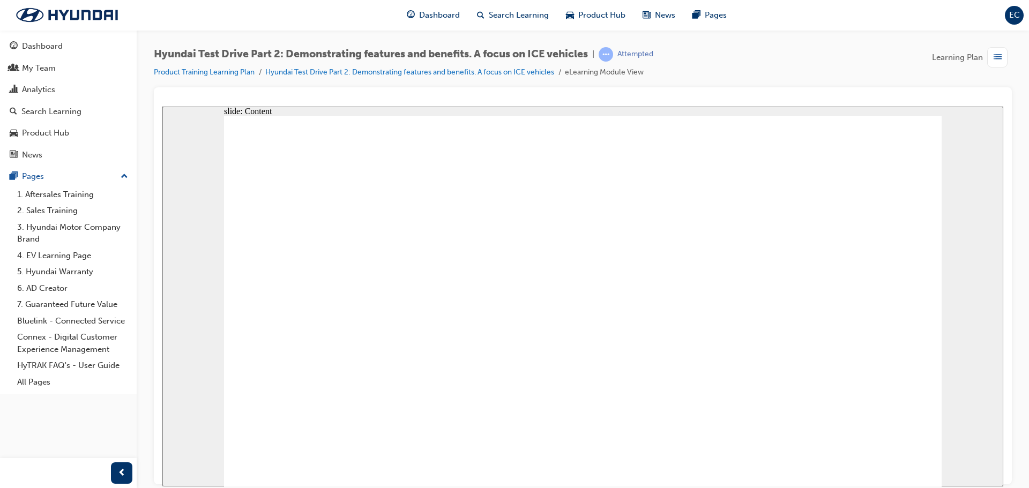
click at [162, 106] on image at bounding box center [162, 106] width 0 height 0
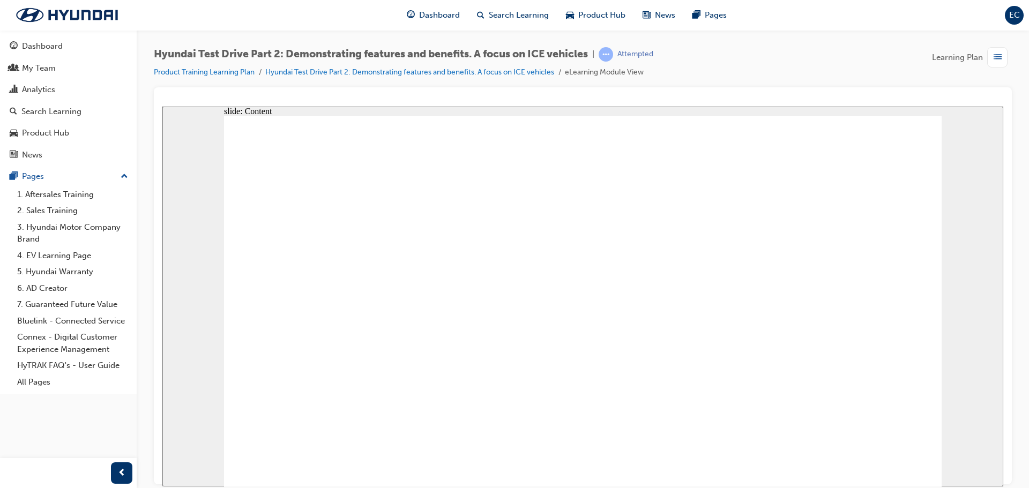
drag, startPoint x: 491, startPoint y: 356, endPoint x: 516, endPoint y: 381, distance: 35.2
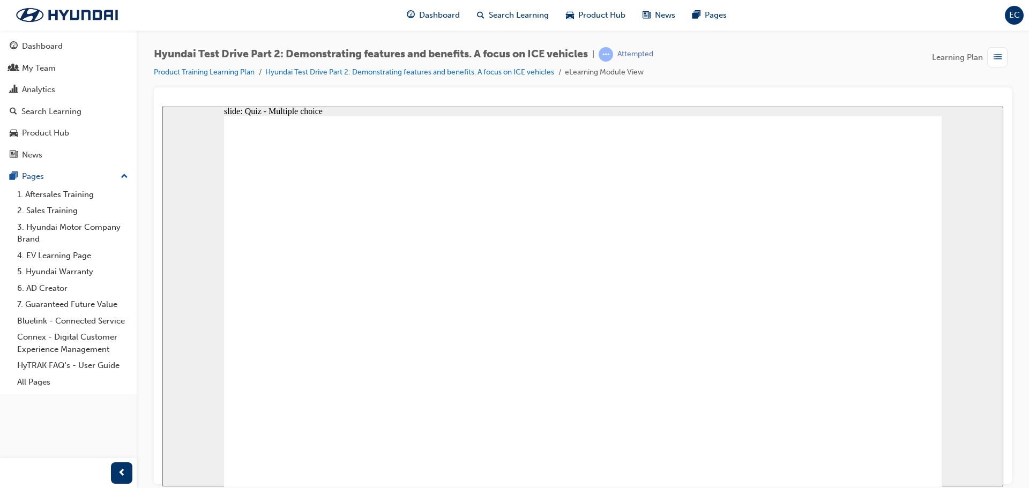
checkbox input "true"
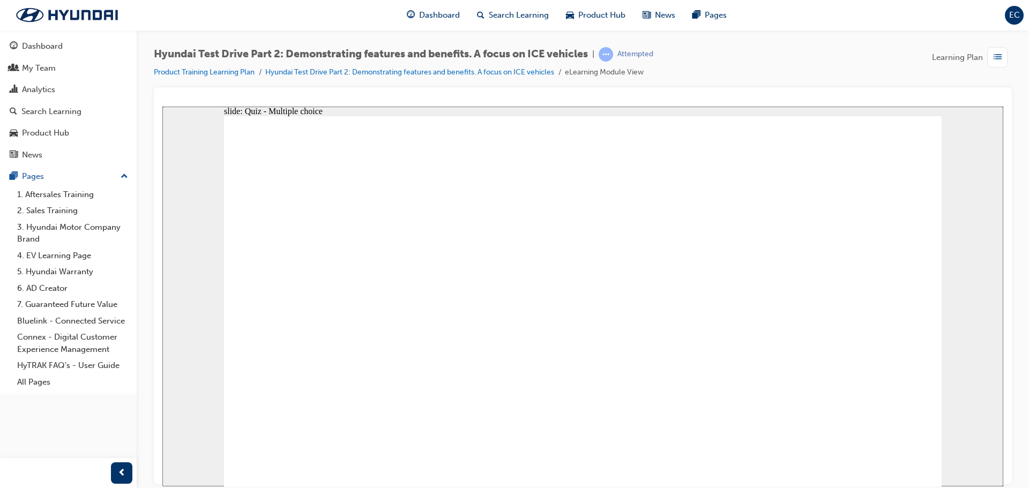
drag, startPoint x: 748, startPoint y: 191, endPoint x: 868, endPoint y: 323, distance: 177.9
drag, startPoint x: 641, startPoint y: 196, endPoint x: 413, endPoint y: 306, distance: 253.3
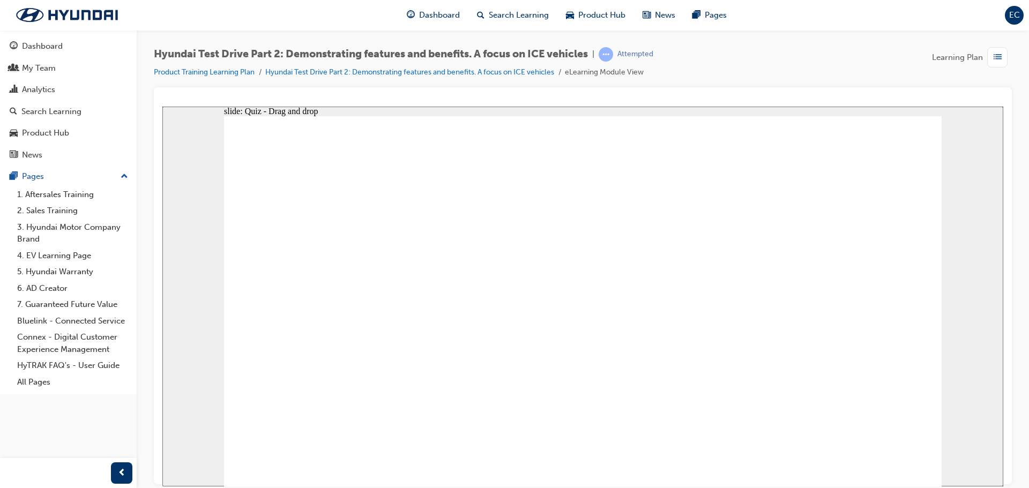
drag, startPoint x: 280, startPoint y: 204, endPoint x: 635, endPoint y: 326, distance: 376.1
drag, startPoint x: 533, startPoint y: 244, endPoint x: 286, endPoint y: 313, distance: 256.5
drag, startPoint x: 408, startPoint y: 196, endPoint x: 519, endPoint y: 312, distance: 160.3
drag, startPoint x: 885, startPoint y: 200, endPoint x: 789, endPoint y: 330, distance: 161.7
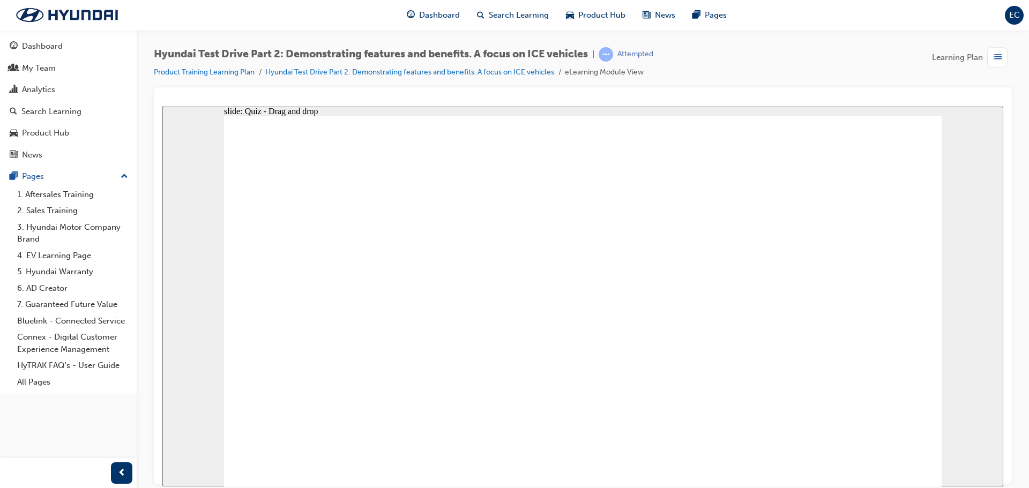
radio input "true"
drag, startPoint x: 582, startPoint y: 384, endPoint x: 587, endPoint y: 376, distance: 9.8
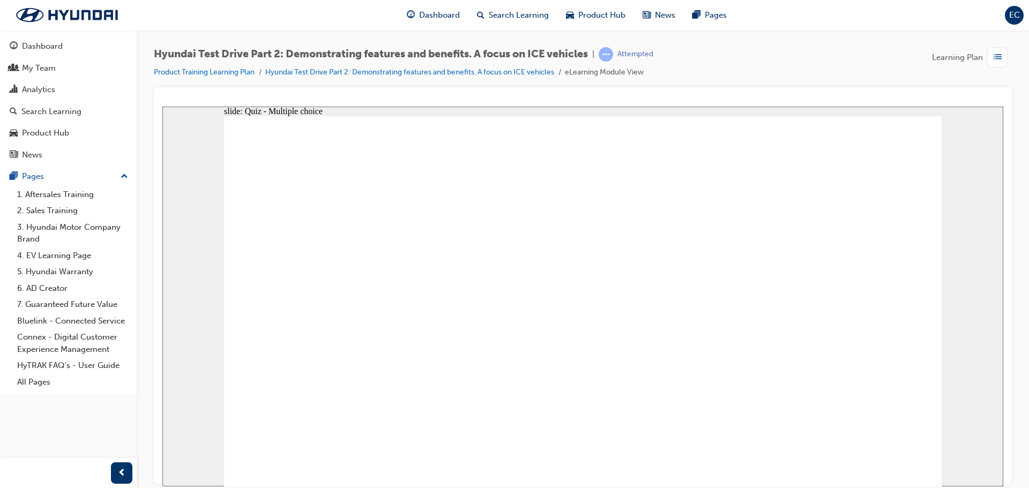
drag, startPoint x: 406, startPoint y: 238, endPoint x: 338, endPoint y: 304, distance: 94.4
drag, startPoint x: 883, startPoint y: 238, endPoint x: 445, endPoint y: 314, distance: 444.2
drag, startPoint x: 654, startPoint y: 237, endPoint x: 520, endPoint y: 318, distance: 156.5
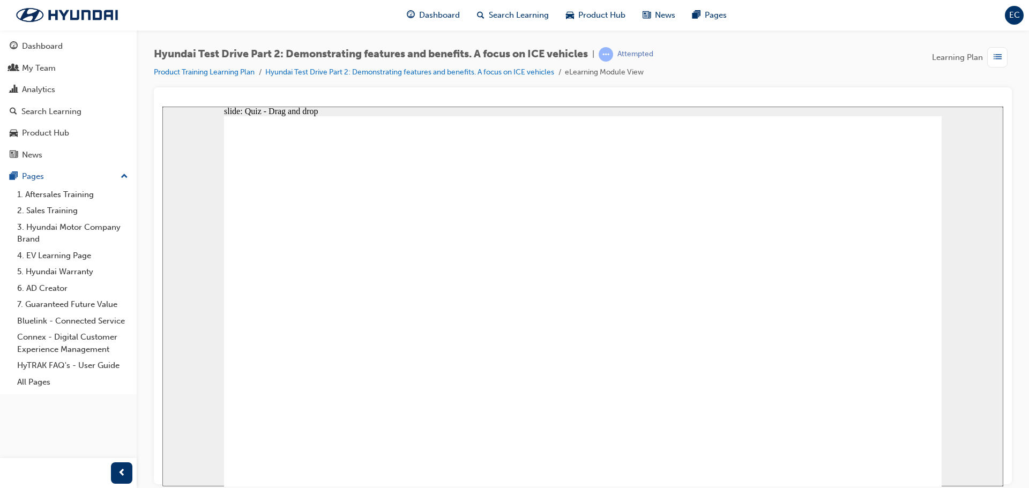
drag, startPoint x: 313, startPoint y: 233, endPoint x: 700, endPoint y: 328, distance: 397.9
drag, startPoint x: 752, startPoint y: 247, endPoint x: 489, endPoint y: 403, distance: 306.3
drag, startPoint x: 535, startPoint y: 212, endPoint x: 819, endPoint y: 346, distance: 314.4
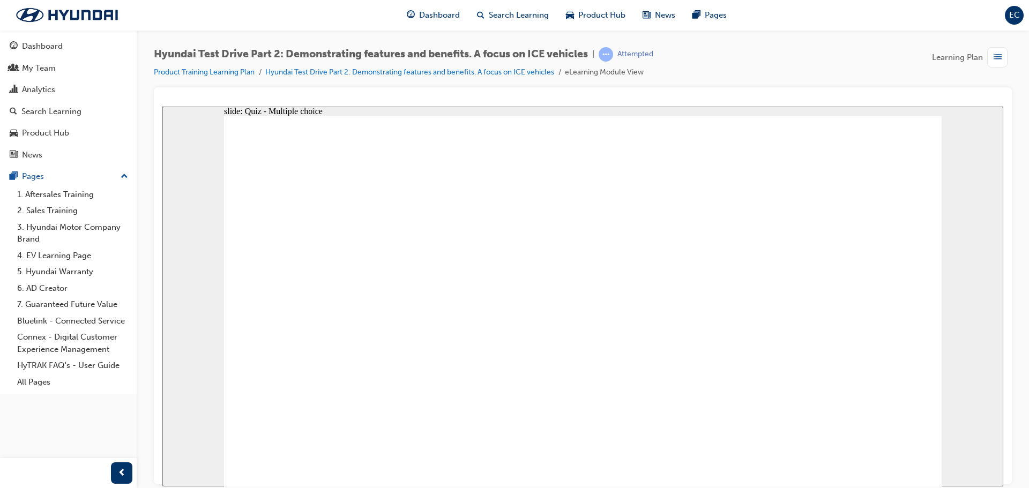
checkbox input "true"
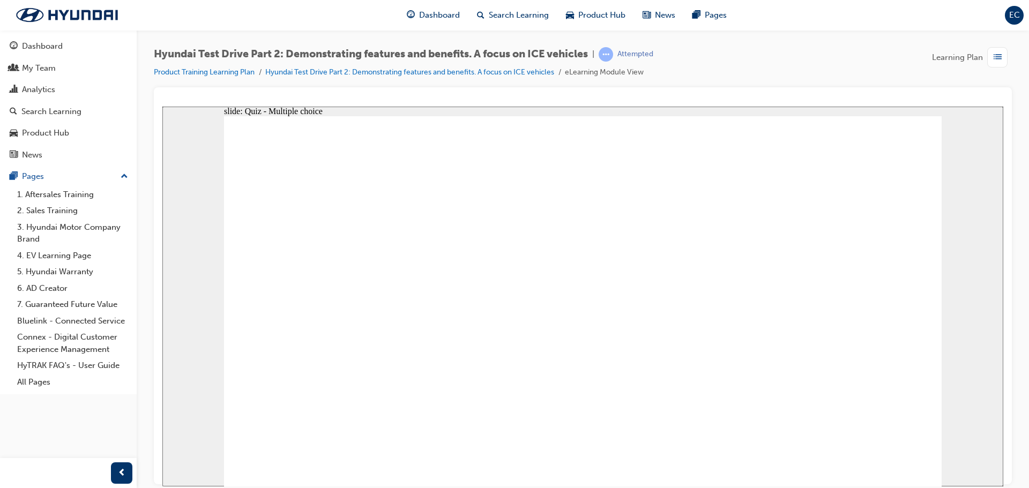
checkbox input "true"
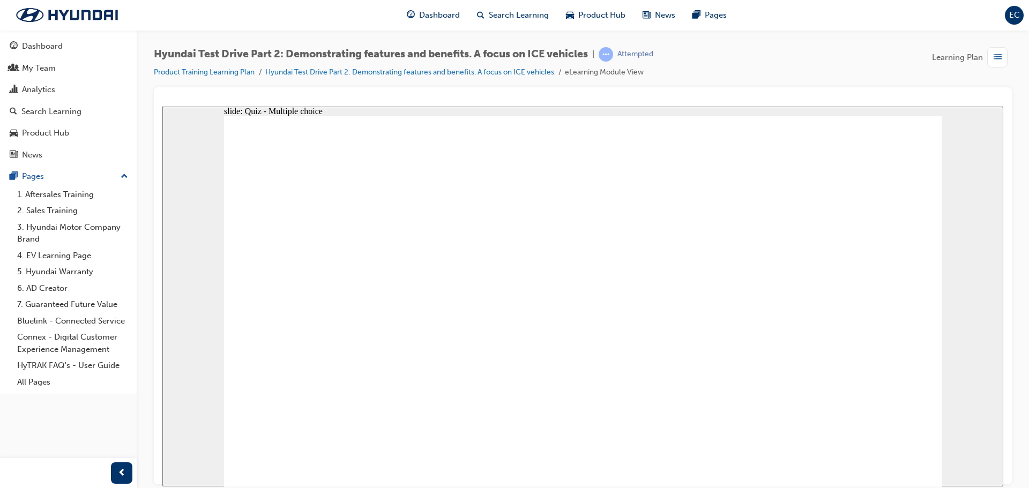
checkbox input "true"
drag, startPoint x: 606, startPoint y: 364, endPoint x: 638, endPoint y: 310, distance: 62.7
checkbox input "true"
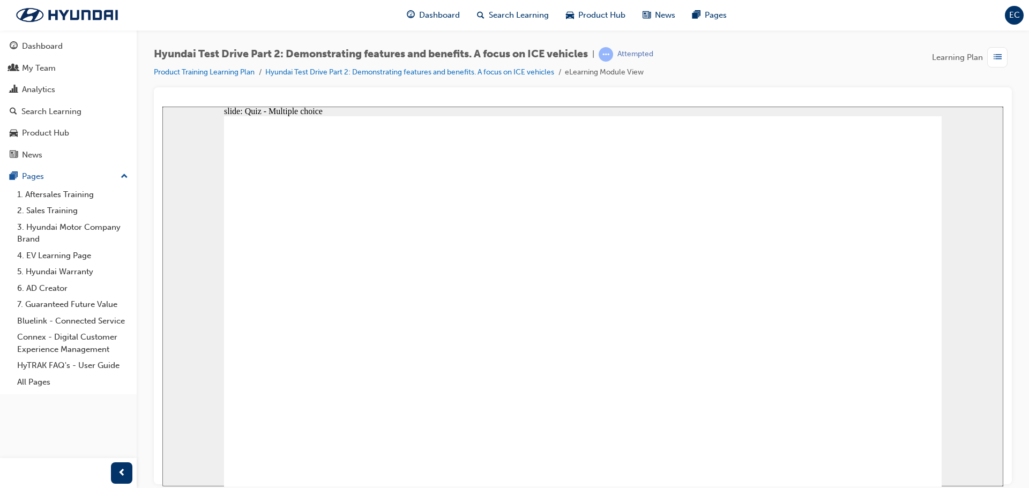
checkbox input "true"
drag, startPoint x: 537, startPoint y: 215, endPoint x: 309, endPoint y: 344, distance: 262.4
drag, startPoint x: 655, startPoint y: 204, endPoint x: 426, endPoint y: 332, distance: 262.4
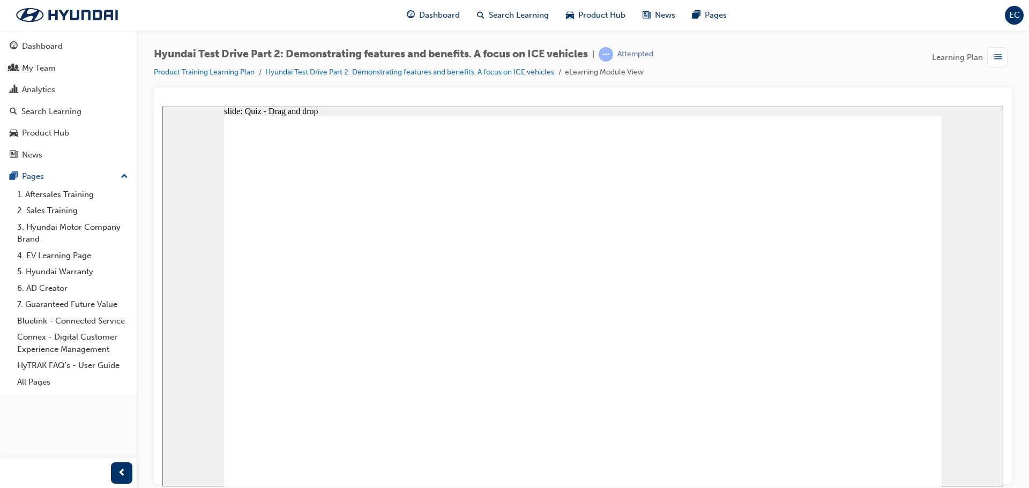
drag, startPoint x: 871, startPoint y: 211, endPoint x: 512, endPoint y: 330, distance: 378.8
drag, startPoint x: 299, startPoint y: 207, endPoint x: 648, endPoint y: 327, distance: 368.9
drag, startPoint x: 433, startPoint y: 206, endPoint x: 770, endPoint y: 326, distance: 357.9
drag, startPoint x: 782, startPoint y: 199, endPoint x: 915, endPoint y: 332, distance: 187.9
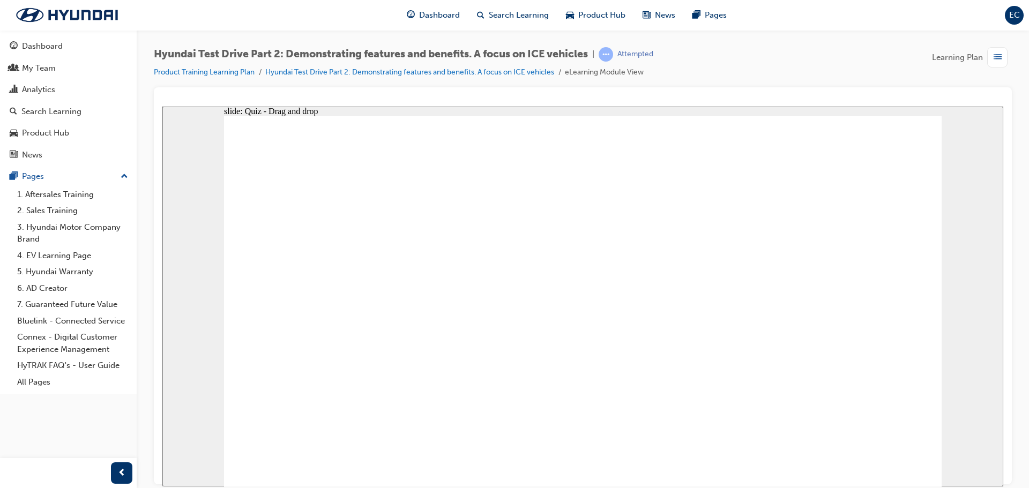
radio input "true"
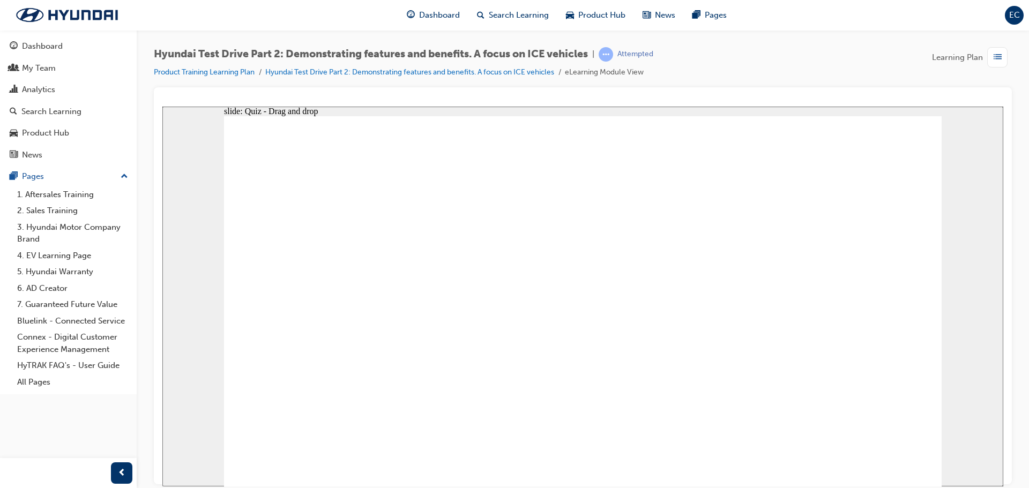
drag, startPoint x: 289, startPoint y: 221, endPoint x: 628, endPoint y: 295, distance: 347.1
drag, startPoint x: 420, startPoint y: 228, endPoint x: 364, endPoint y: 302, distance: 92.7
drag, startPoint x: 777, startPoint y: 239, endPoint x: 492, endPoint y: 313, distance: 293.8
drag, startPoint x: 600, startPoint y: 251, endPoint x: 752, endPoint y: 297, distance: 159.6
drag, startPoint x: 617, startPoint y: 260, endPoint x: 553, endPoint y: 291, distance: 70.2
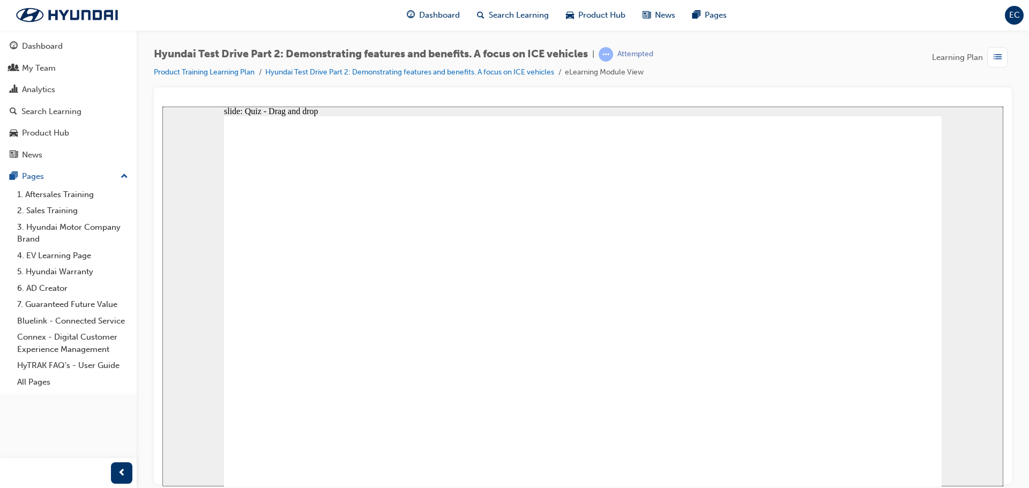
drag, startPoint x: 876, startPoint y: 241, endPoint x: 540, endPoint y: 363, distance: 357.4
checkbox input "true"
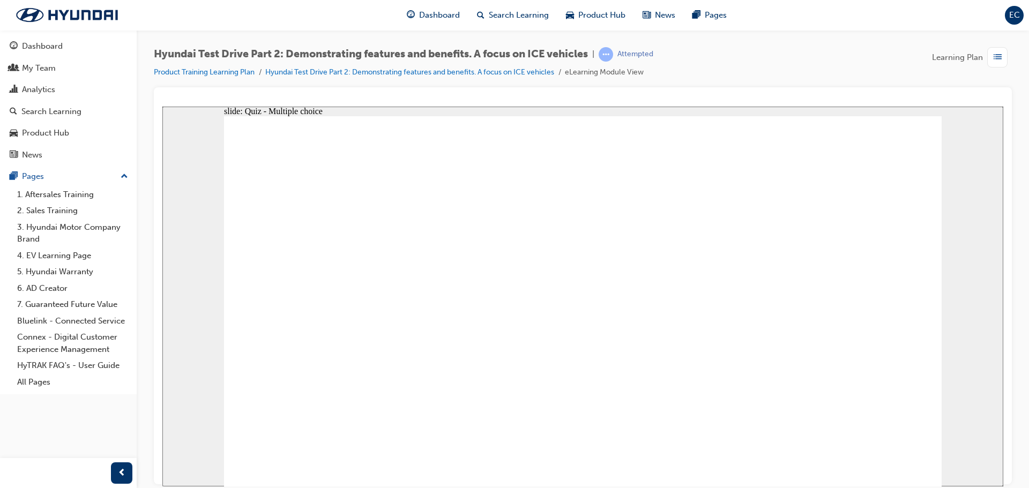
checkbox input "true"
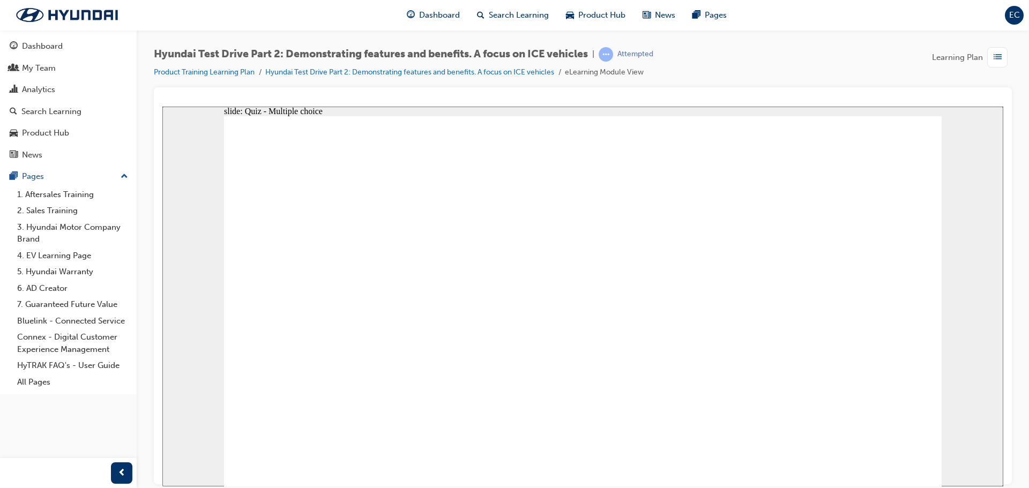
checkbox input "true"
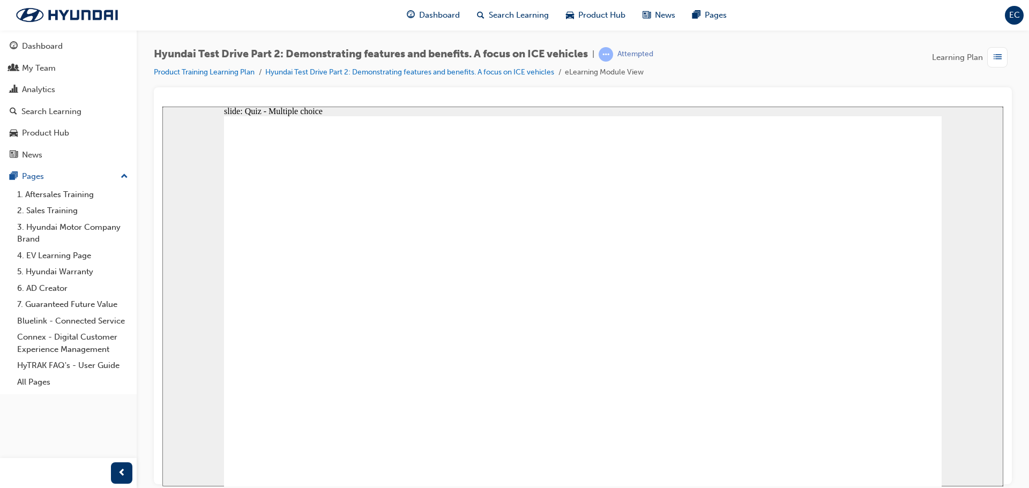
checkbox input "true"
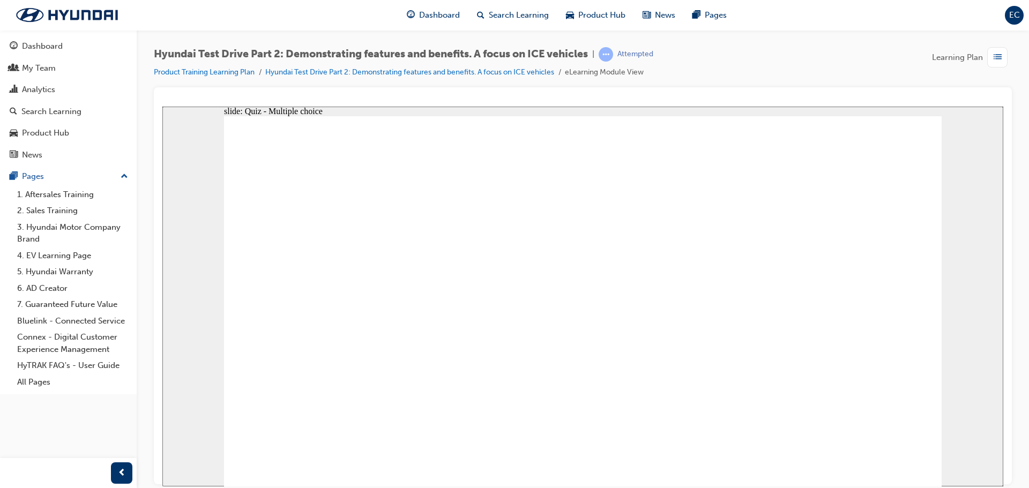
drag, startPoint x: 793, startPoint y: 250, endPoint x: 329, endPoint y: 337, distance: 472.0
drag, startPoint x: 523, startPoint y: 223, endPoint x: 555, endPoint y: 218, distance: 31.5
drag, startPoint x: 619, startPoint y: 233, endPoint x: 419, endPoint y: 340, distance: 226.8
drag, startPoint x: 515, startPoint y: 215, endPoint x: 504, endPoint y: 343, distance: 129.1
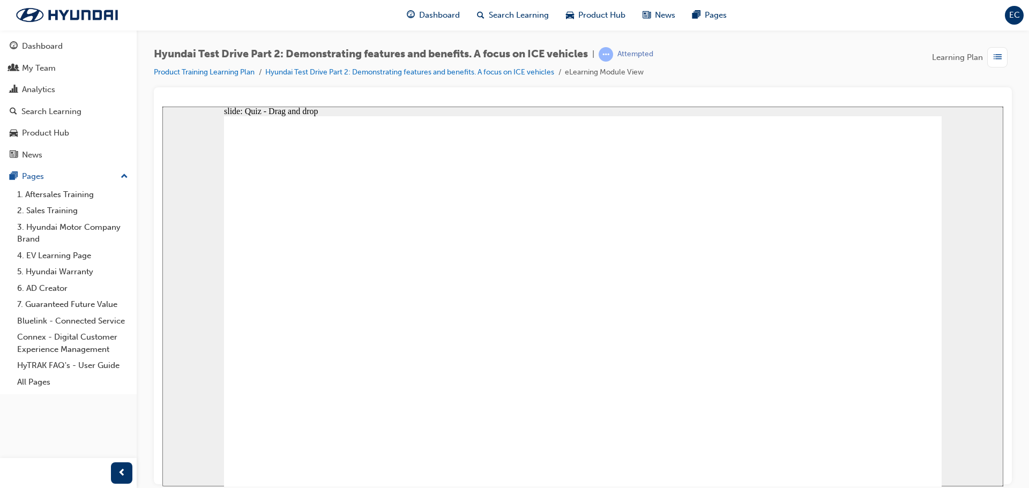
drag, startPoint x: 307, startPoint y: 228, endPoint x: 642, endPoint y: 349, distance: 356.1
drag, startPoint x: 788, startPoint y: 257, endPoint x: 862, endPoint y: 328, distance: 103.4
drag, startPoint x: 423, startPoint y: 215, endPoint x: 748, endPoint y: 318, distance: 341.6
